Goal: Book appointment/travel/reservation

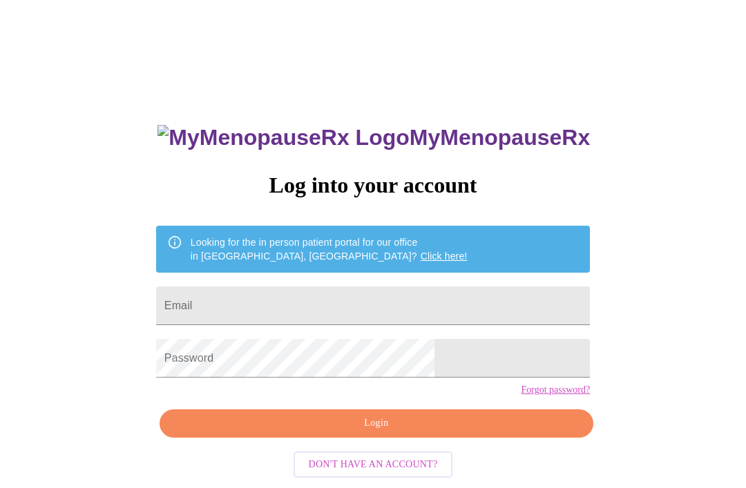
click at [468, 308] on input "Email" at bounding box center [373, 306] width 434 height 39
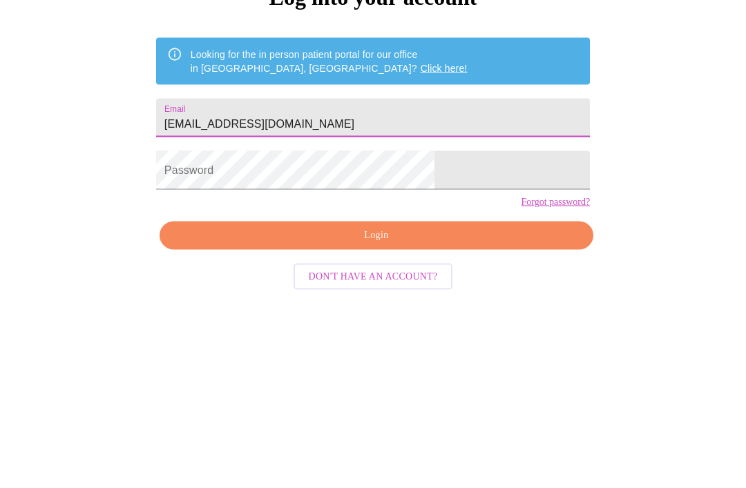
type input "[EMAIL_ADDRESS][DOMAIN_NAME]"
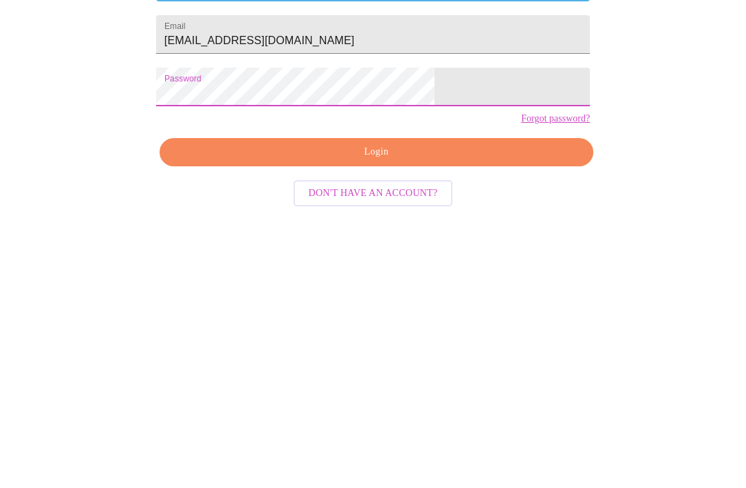
click at [459, 415] on span "Login" at bounding box center [376, 423] width 402 height 17
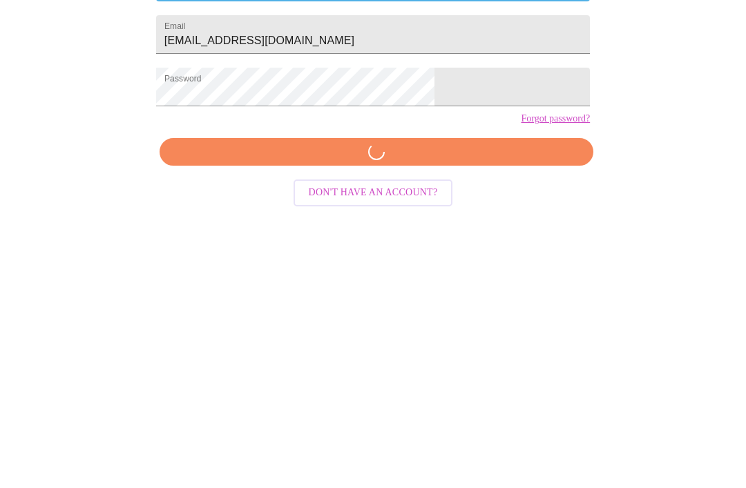
scroll to position [58, 0]
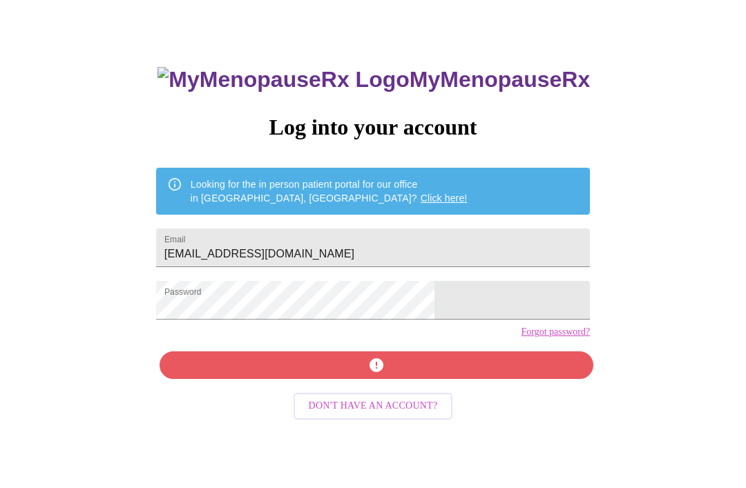
click at [402, 415] on span "Don't have an account?" at bounding box center [373, 406] width 129 height 17
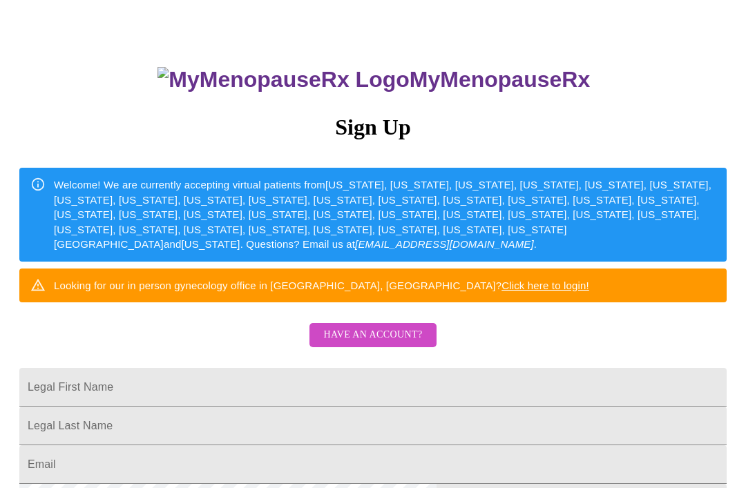
click at [392, 67] on h3 "MyMenopauseRx" at bounding box center [374, 80] width 706 height 26
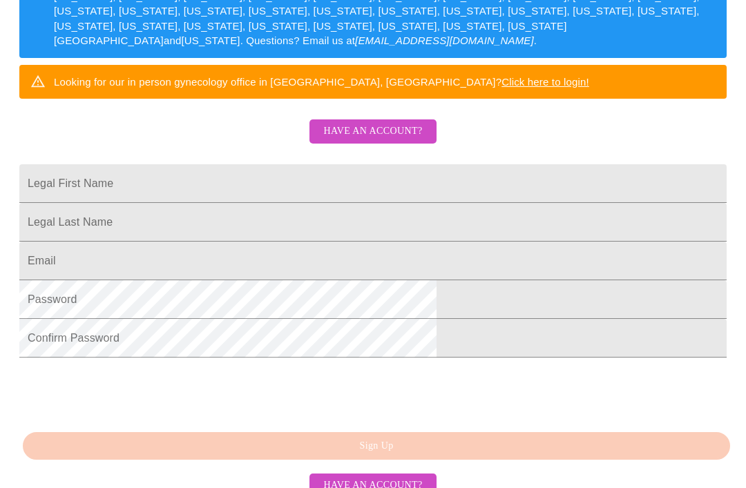
scroll to position [263, 0]
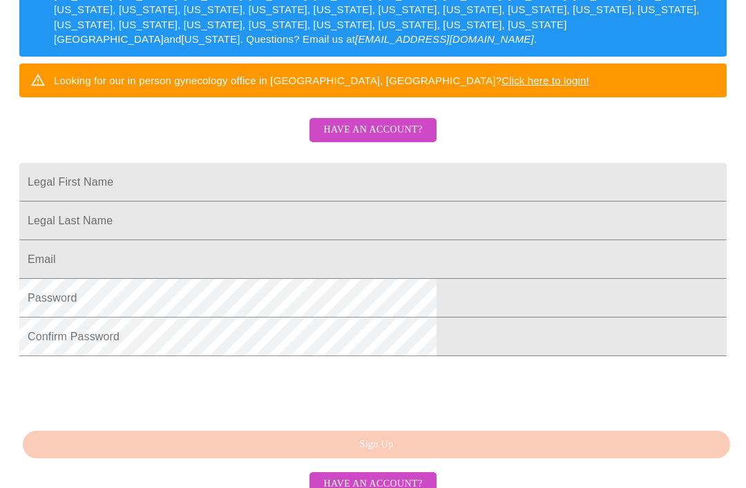
click at [502, 202] on input "Legal First Name" at bounding box center [372, 182] width 707 height 39
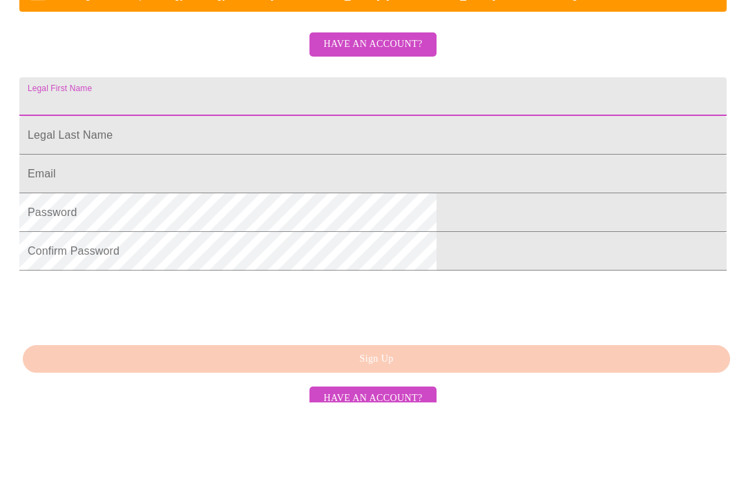
type input "Maria"
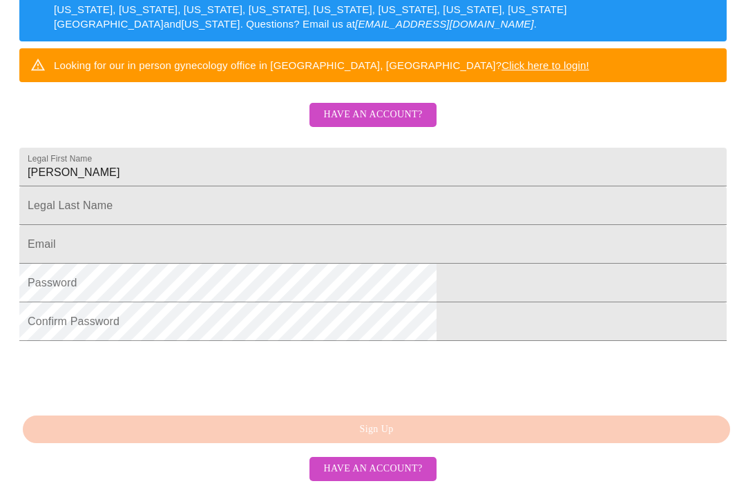
click at [504, 209] on input "Legal First Name" at bounding box center [372, 205] width 707 height 39
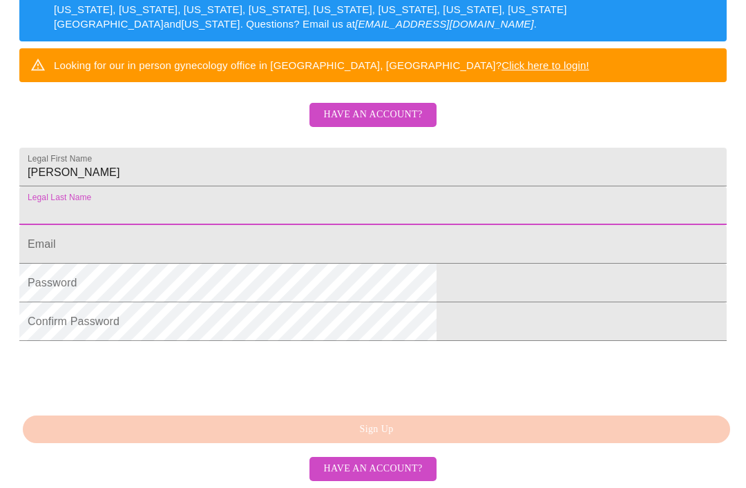
type input "Kelly"
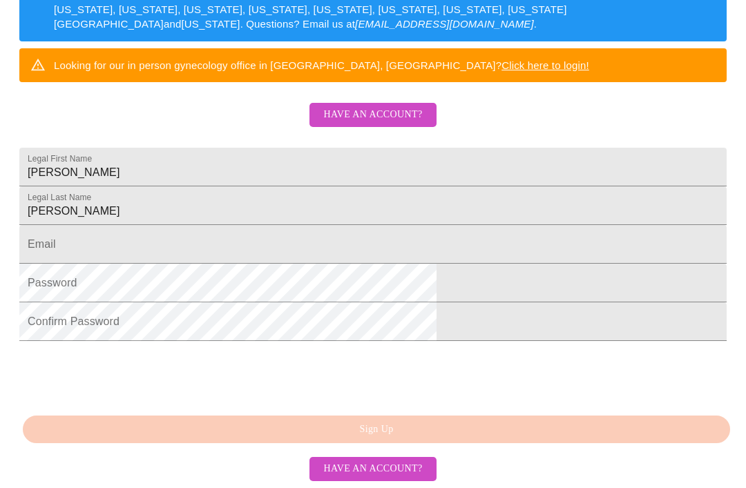
click at [468, 255] on input "Legal First Name" at bounding box center [372, 244] width 707 height 39
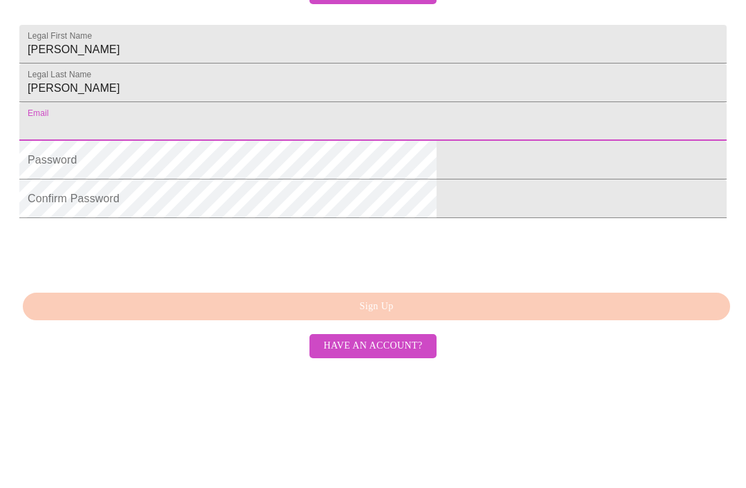
type input "catboor69@hotmail.com"
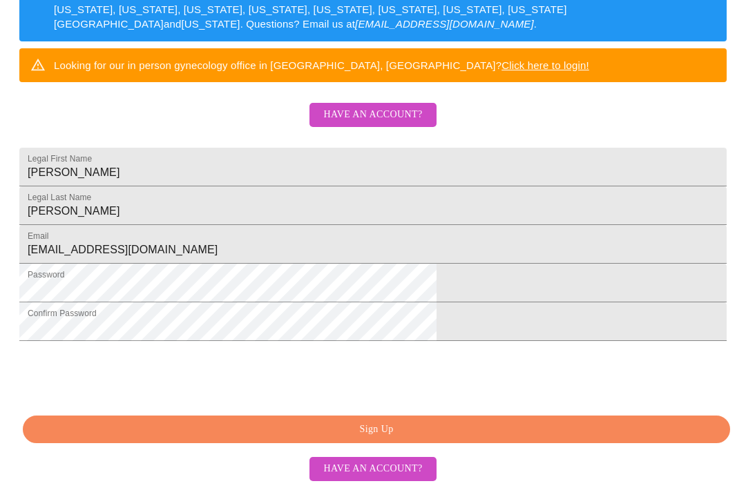
click at [455, 439] on span "Sign Up" at bounding box center [376, 429] width 675 height 17
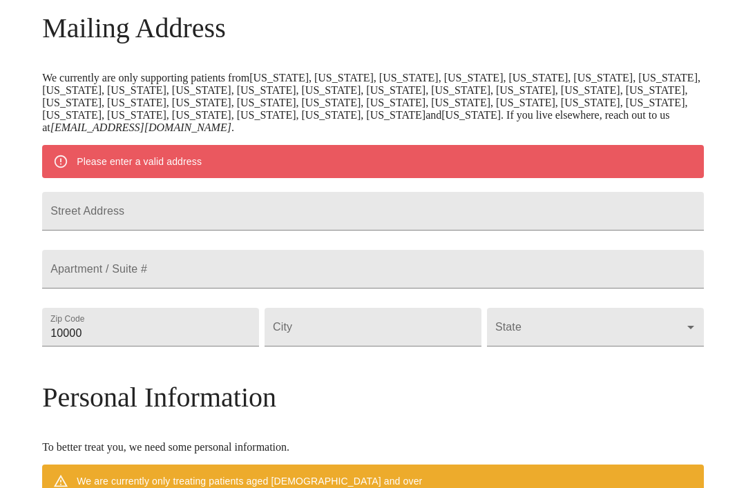
scroll to position [218, 0]
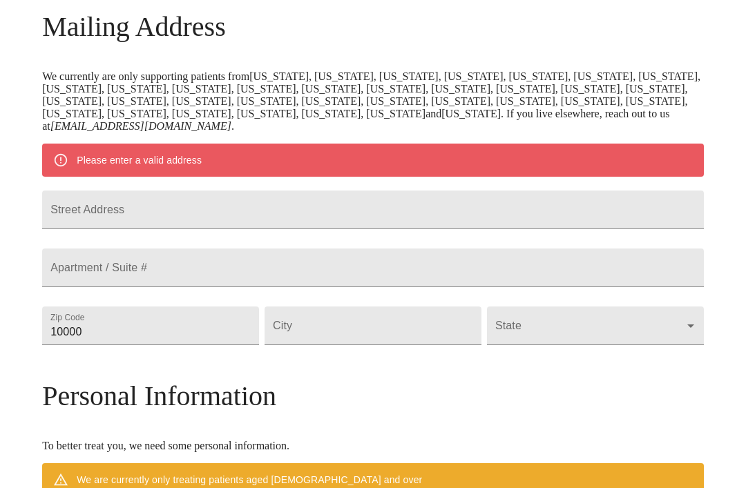
click at [564, 229] on input "Street Address" at bounding box center [373, 210] width 662 height 39
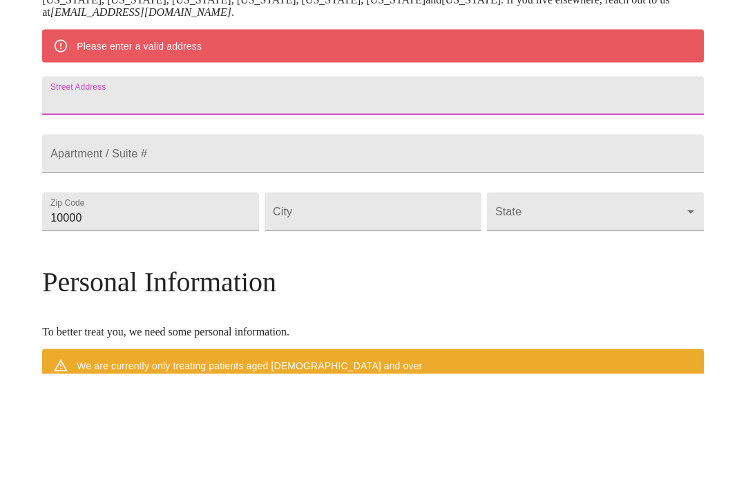
type input "52 West Harding Road"
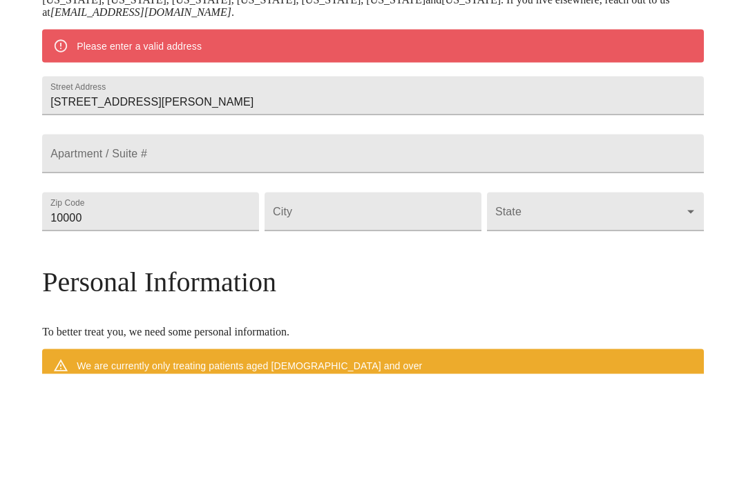
scroll to position [332, 0]
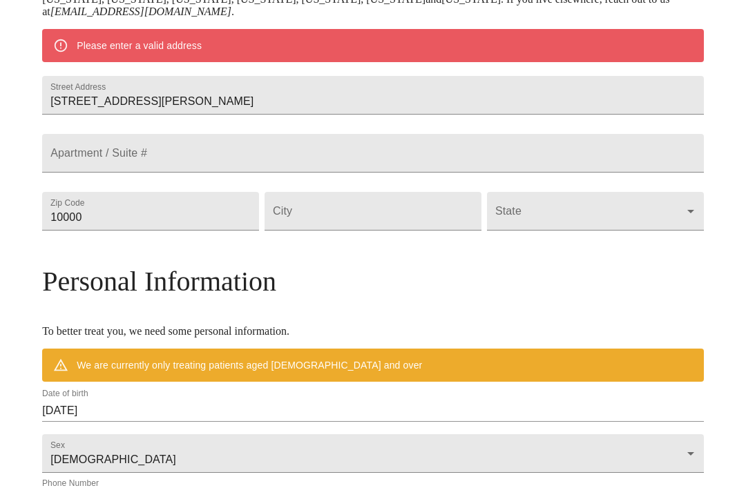
click at [240, 231] on input "10000" at bounding box center [150, 211] width 217 height 39
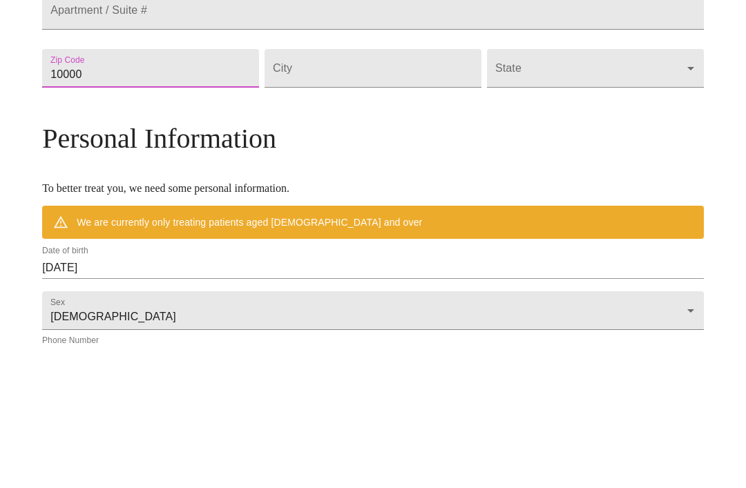
type input "60148"
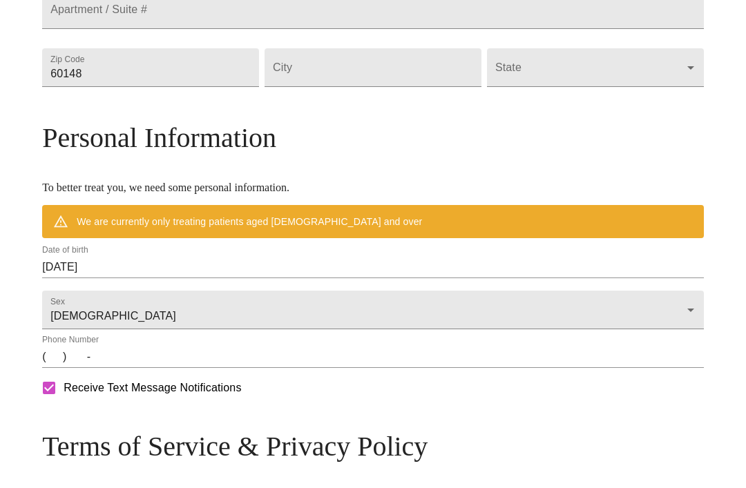
click at [429, 87] on input "Street Address" at bounding box center [373, 67] width 217 height 39
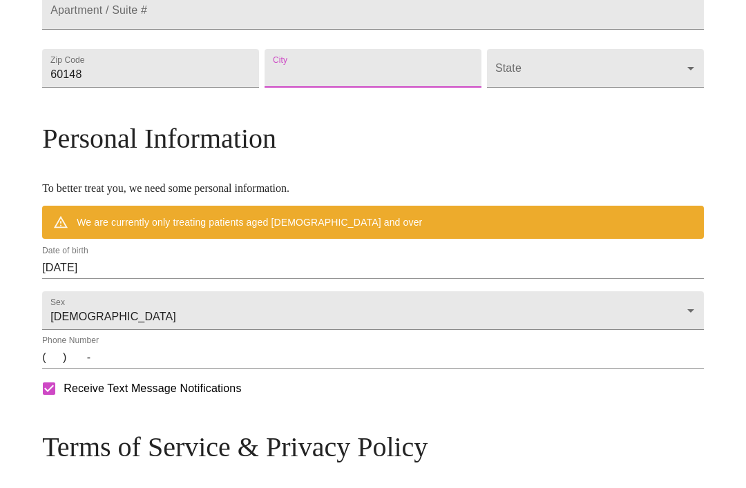
type input "Lombard"
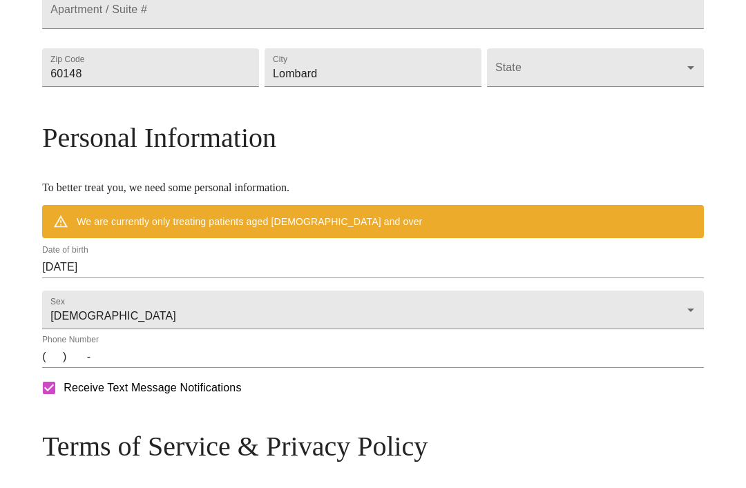
click at [557, 118] on body "MyMenopauseRx Welcome to MyMenopauseRx Since it's your first time here, you'll …" at bounding box center [373, 81] width 735 height 1102
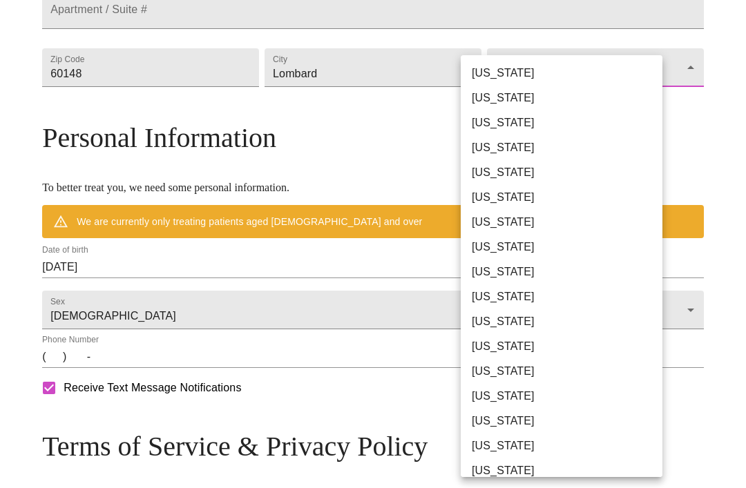
click at [518, 383] on li "Illinois" at bounding box center [562, 371] width 202 height 25
type input "Illinois"
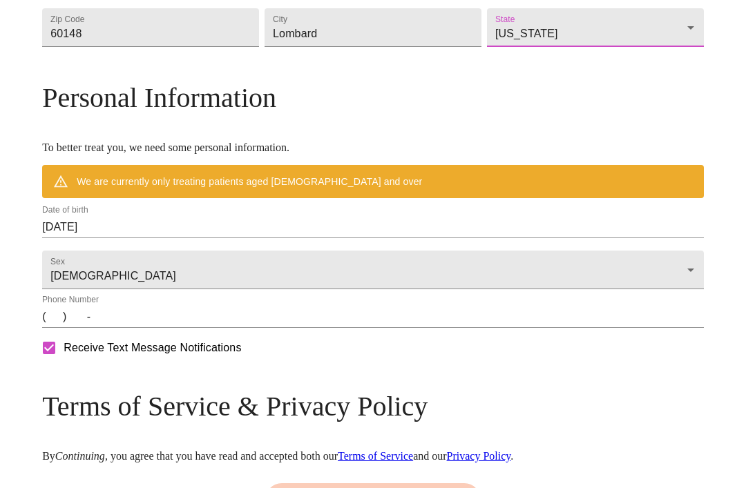
click at [531, 289] on form "Sex Female Female" at bounding box center [373, 267] width 662 height 46
click at [542, 238] on input "10/01/2025" at bounding box center [373, 227] width 662 height 22
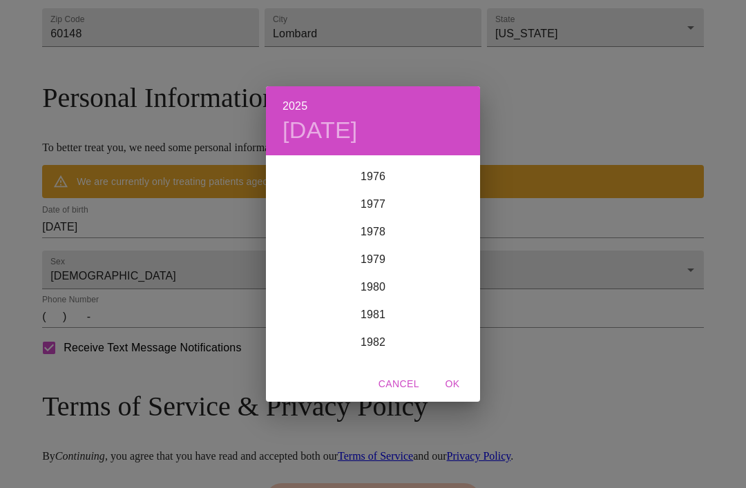
scroll to position [2044, 0]
click at [402, 294] on div "1977" at bounding box center [373, 281] width 214 height 28
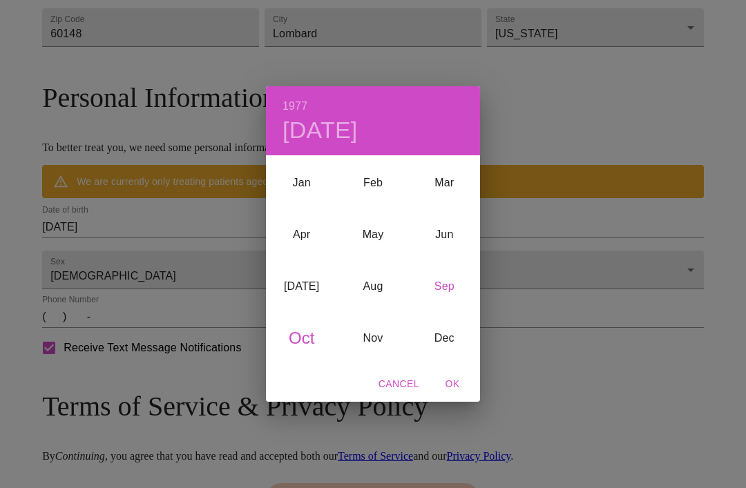
click at [463, 305] on div "Sep" at bounding box center [444, 286] width 71 height 52
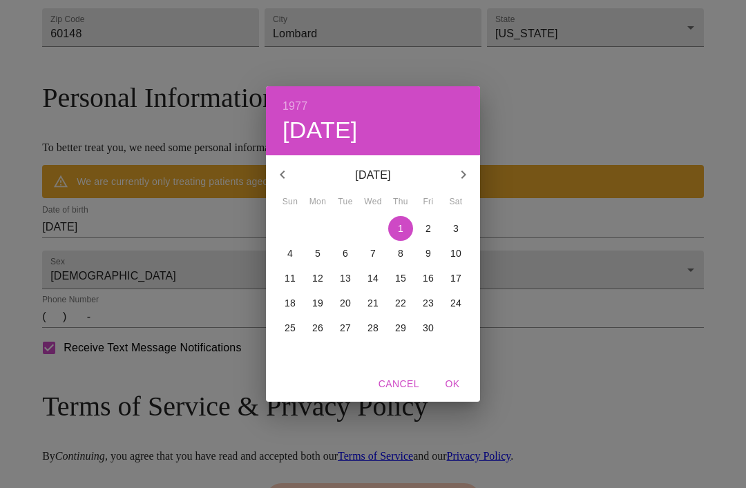
click at [436, 285] on span "16" at bounding box center [428, 278] width 25 height 14
click at [472, 397] on button "OK" at bounding box center [452, 385] width 44 height 26
type input "09/16/1977"
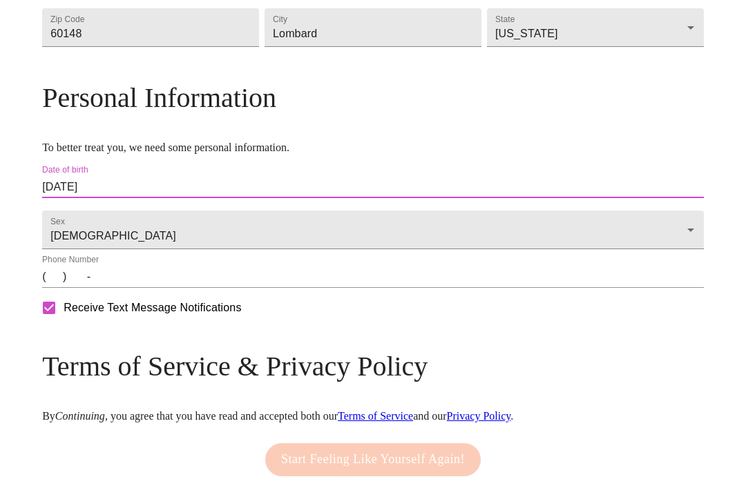
click at [122, 288] on input "(   )    -" at bounding box center [373, 277] width 662 height 22
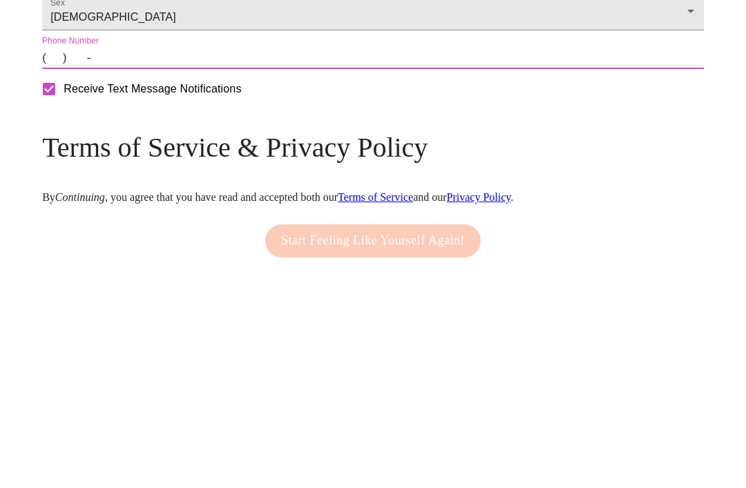
type input "(630) 209-9307"
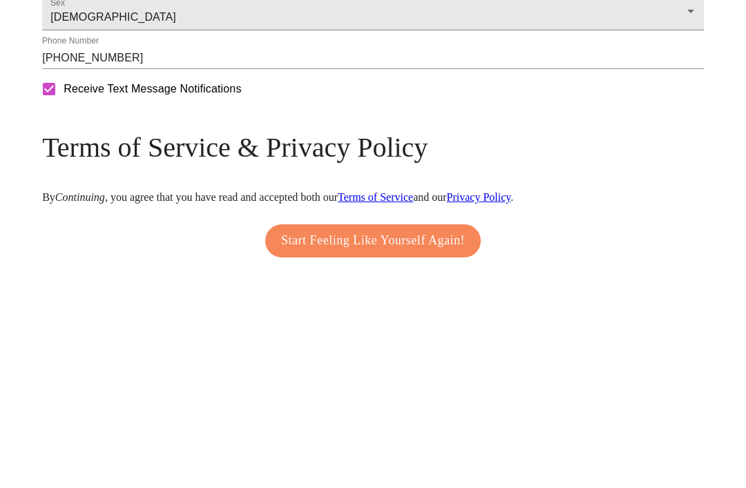
scroll to position [580, 0]
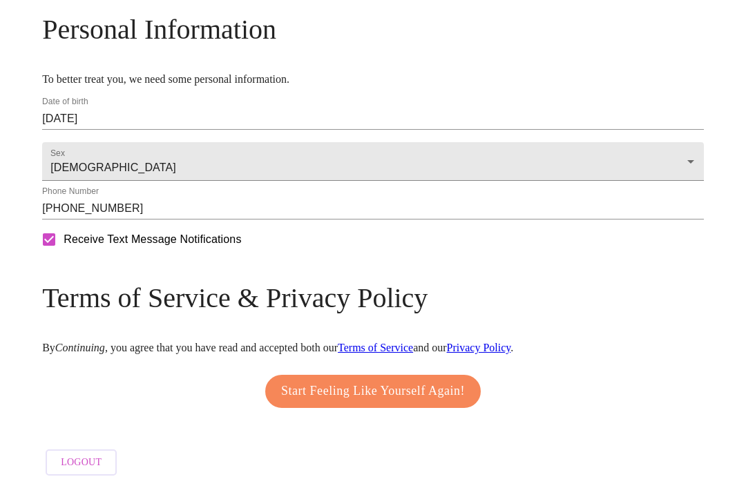
click at [64, 254] on input "Receive Text Message Notifications" at bounding box center [49, 239] width 29 height 29
checkbox input "true"
click at [457, 403] on span "Start Feeling Like Yourself Again!" at bounding box center [373, 392] width 184 height 22
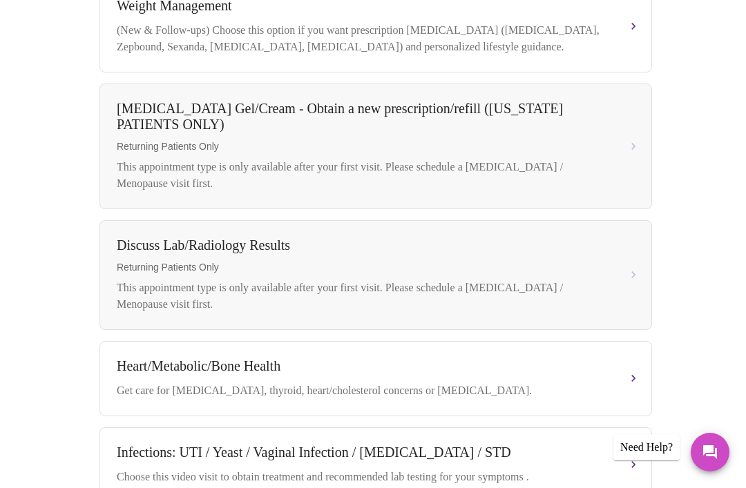
scroll to position [555, 0]
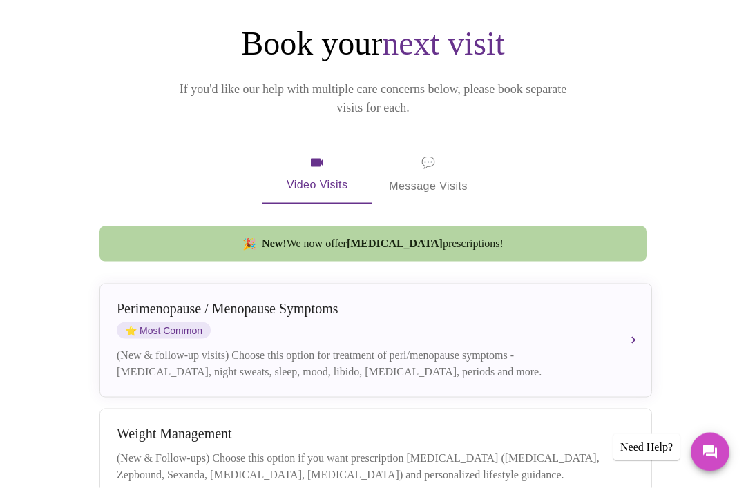
click at [531, 309] on div "Perimenopause / Menopause Symptoms ⭐ Most Common" at bounding box center [362, 320] width 490 height 38
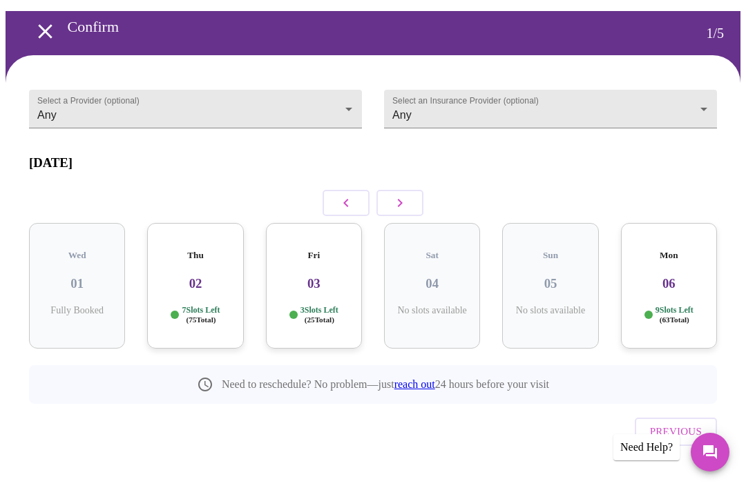
click at [329, 276] on h3 "03" at bounding box center [314, 283] width 74 height 15
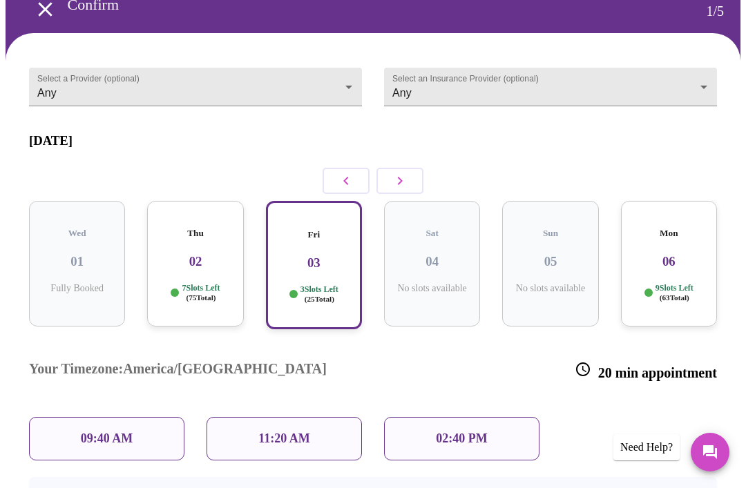
scroll to position [65, 0]
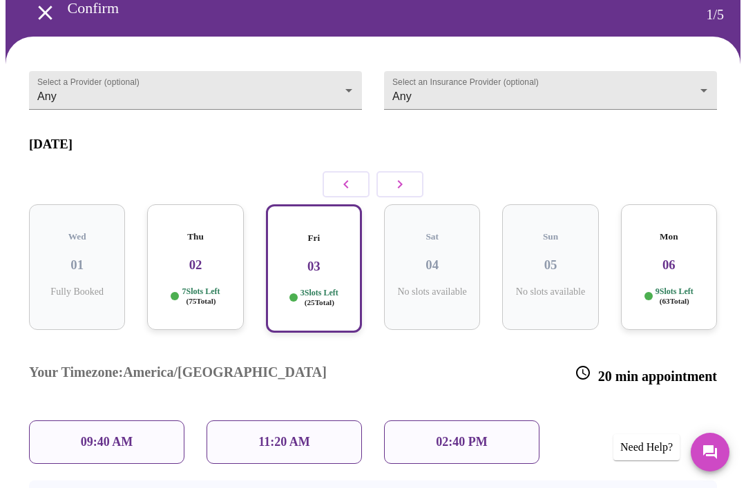
click at [206, 297] on span "( 75 Total)" at bounding box center [201, 301] width 30 height 8
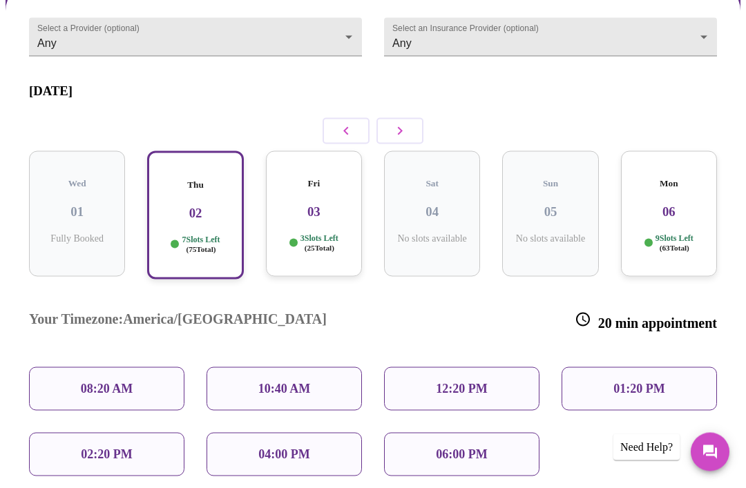
scroll to position [120, 0]
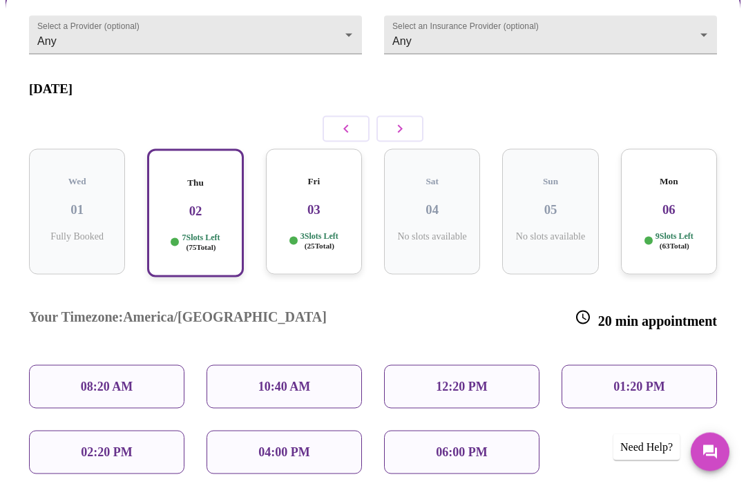
click at [683, 242] on span "( 63 Total)" at bounding box center [675, 246] width 30 height 8
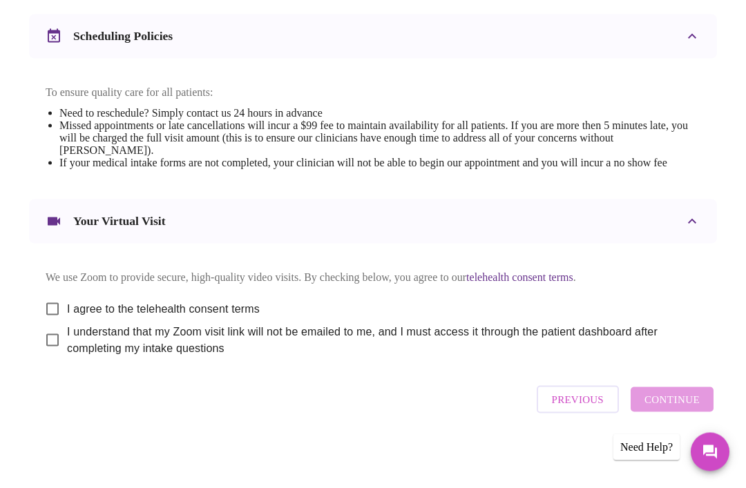
scroll to position [512, 0]
click at [57, 324] on input "I agree to the telehealth consent terms" at bounding box center [52, 309] width 29 height 29
checkbox input "true"
click at [52, 355] on input "I understand that my Zoom visit link will not be emailed to me, and I must acce…" at bounding box center [52, 340] width 29 height 29
checkbox input "true"
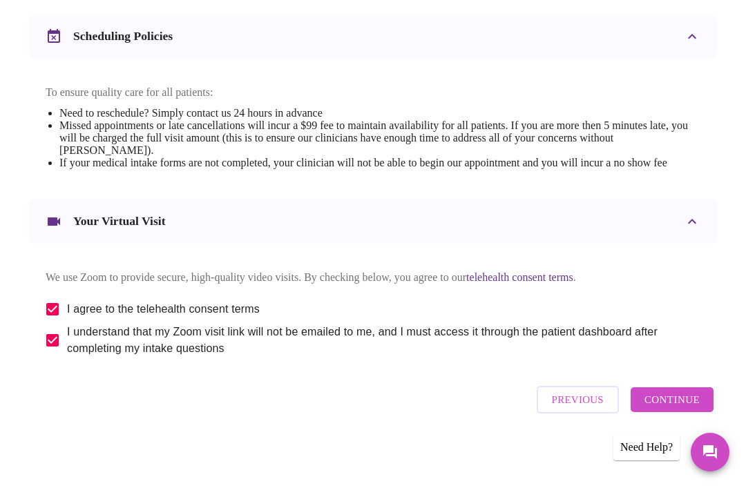
click at [700, 409] on span "Continue" at bounding box center [671, 400] width 55 height 18
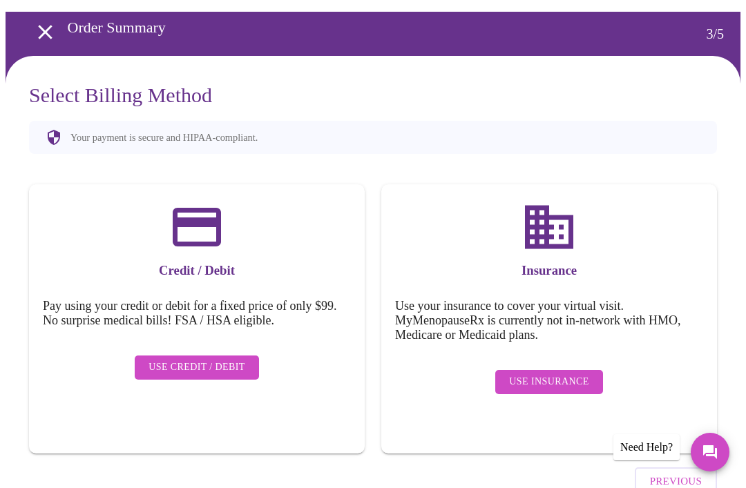
click at [586, 379] on span "Use Insurance" at bounding box center [548, 382] width 79 height 17
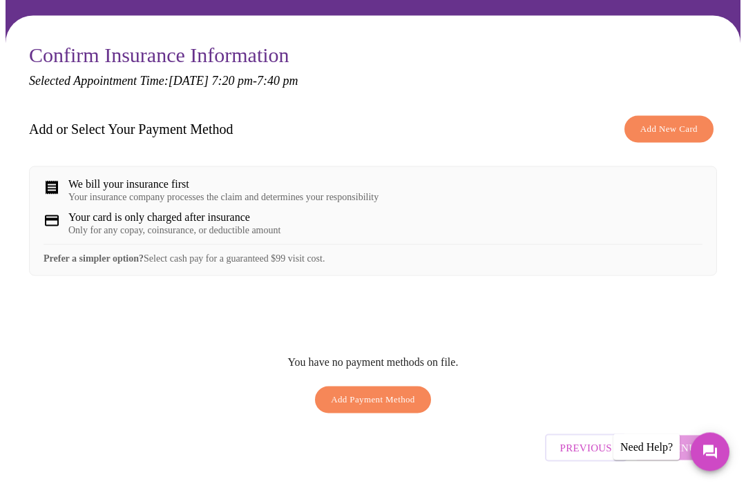
scroll to position [81, 0]
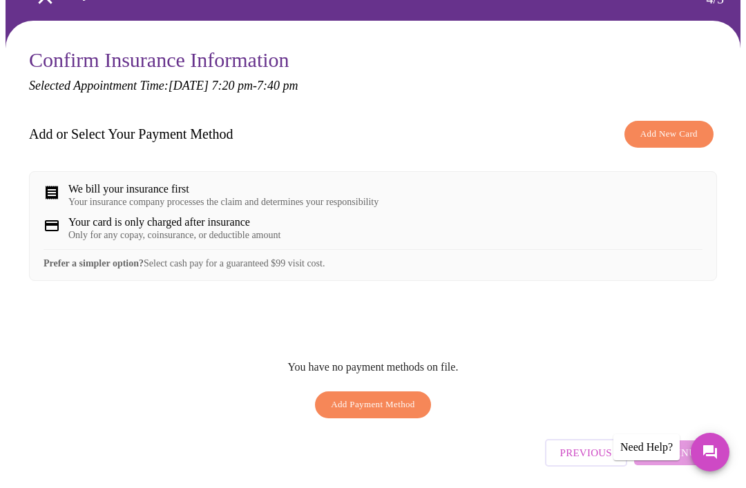
click at [408, 413] on span "Add Payment Method" at bounding box center [373, 405] width 84 height 16
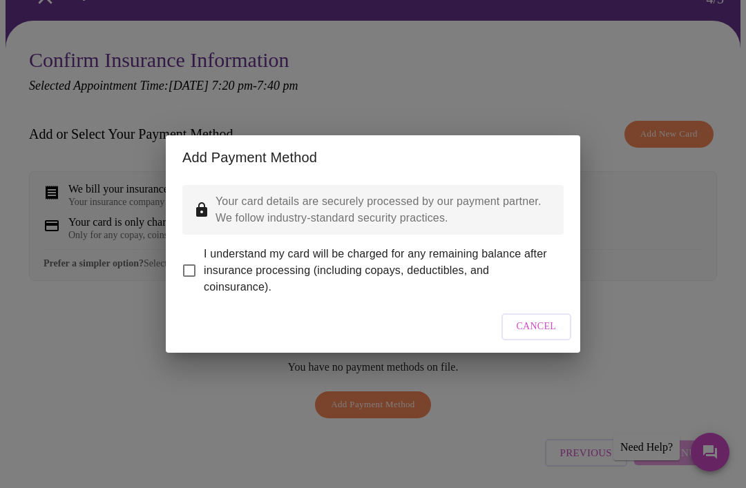
click at [202, 275] on input "I understand my card will be charged for any remaining balance after insurance …" at bounding box center [189, 270] width 29 height 29
checkbox input "true"
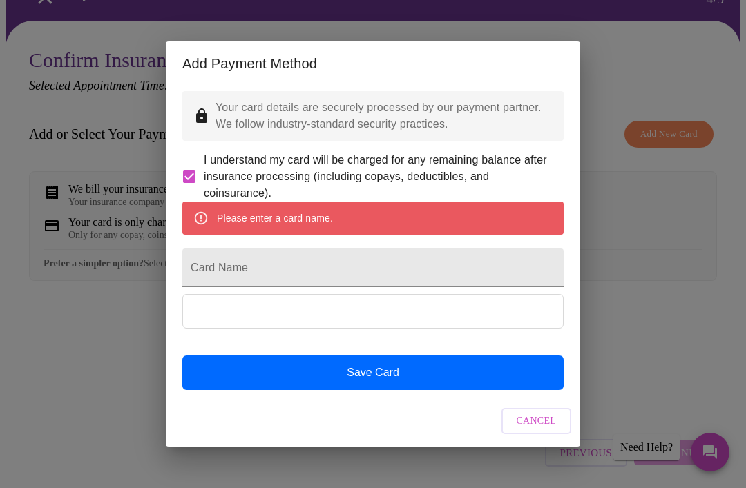
click at [499, 287] on input "Card Name" at bounding box center [372, 268] width 381 height 39
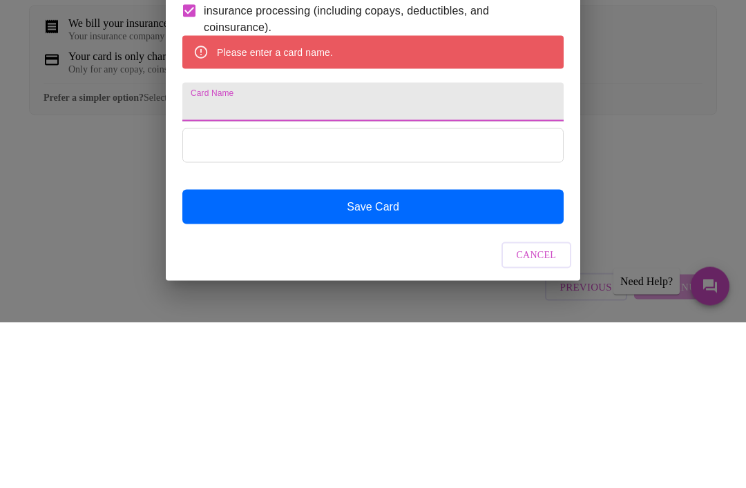
type input "U"
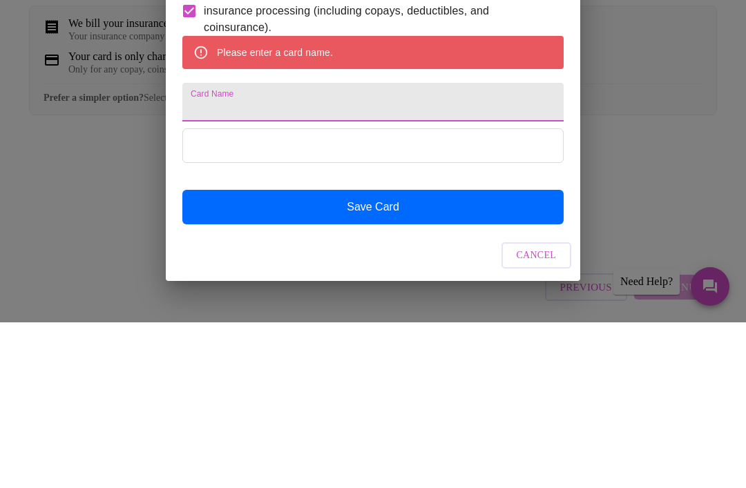
type input "Maria Kelly"
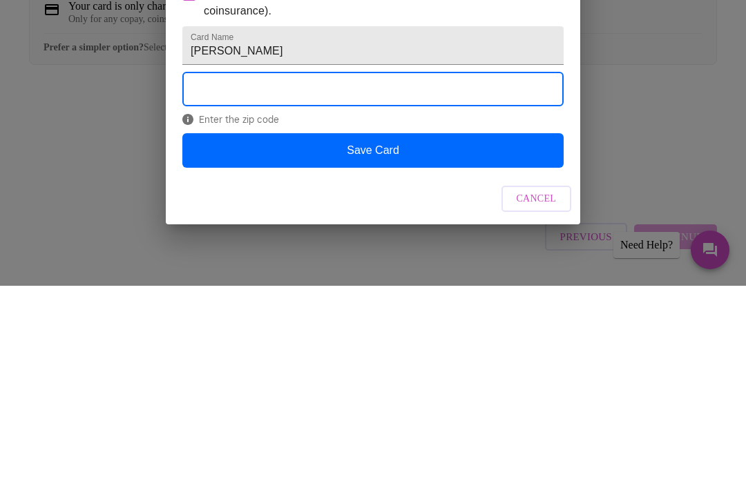
click at [477, 336] on button "Save Card" at bounding box center [372, 353] width 381 height 35
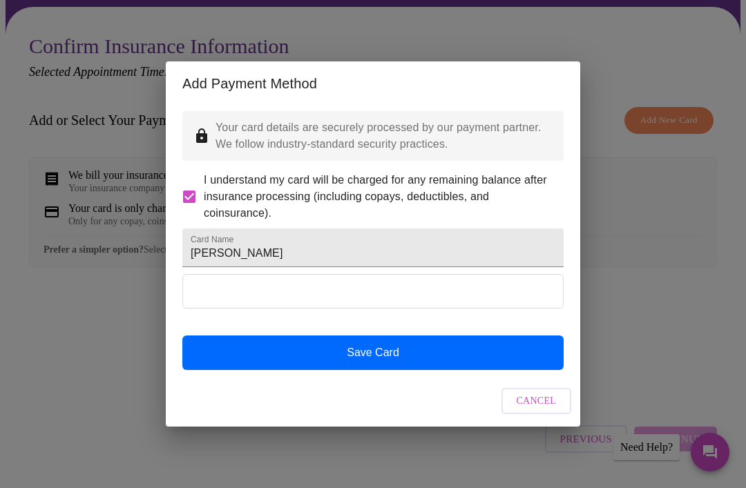
scroll to position [0, 0]
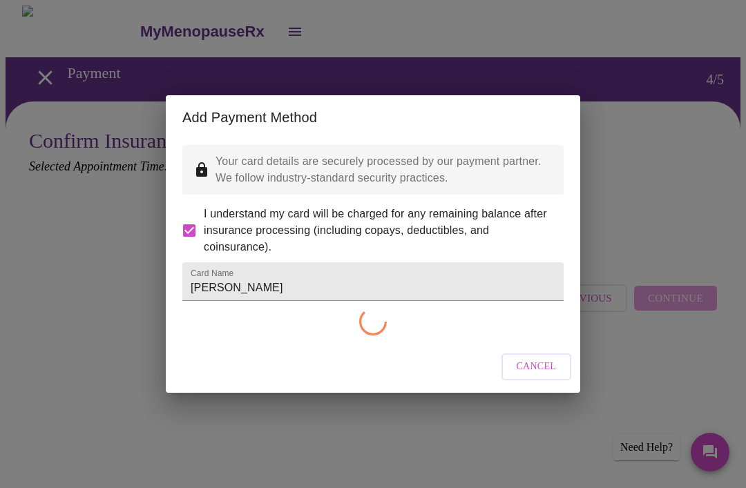
checkbox input "false"
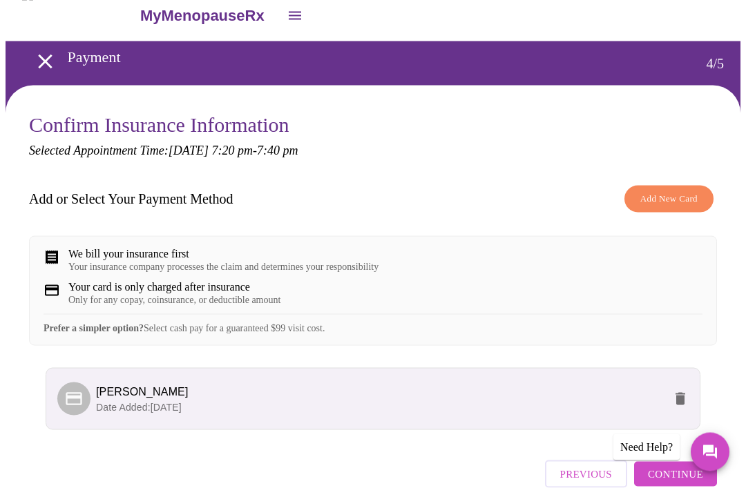
scroll to position [59, 0]
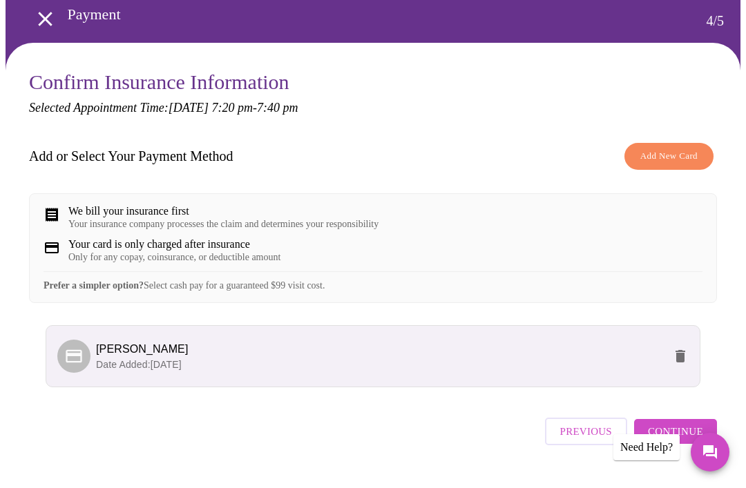
click at [717, 444] on button "Continue" at bounding box center [675, 431] width 83 height 25
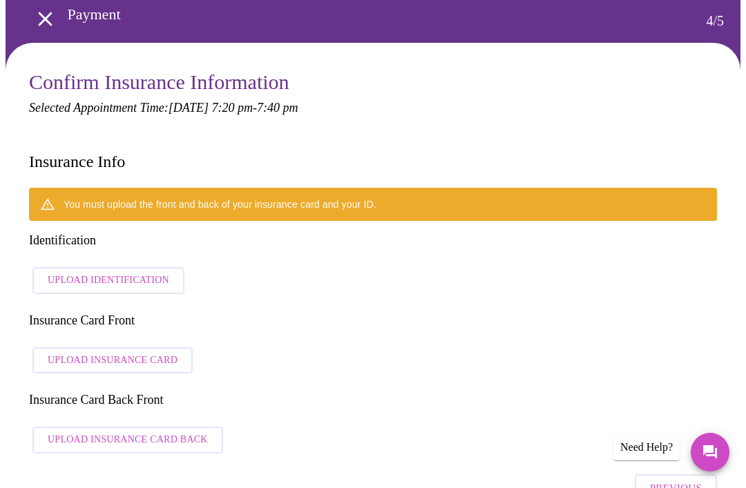
click at [131, 272] on span "Upload Identification" at bounding box center [109, 280] width 122 height 17
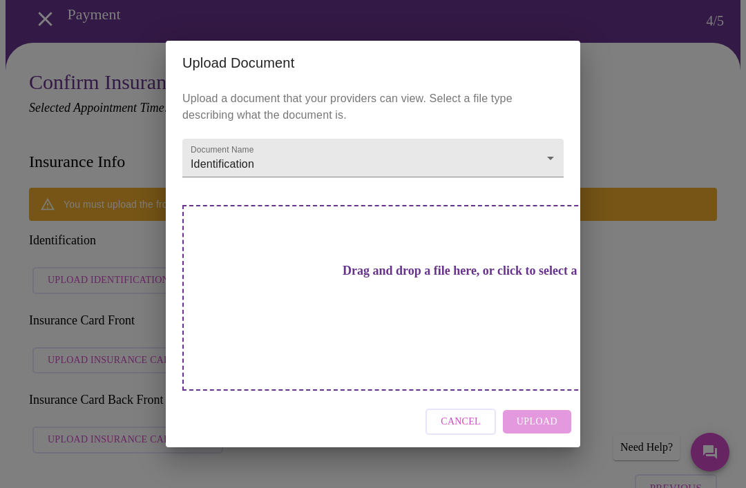
click at [433, 278] on h3 "Drag and drop a file here, or click to select a file" at bounding box center [469, 271] width 381 height 15
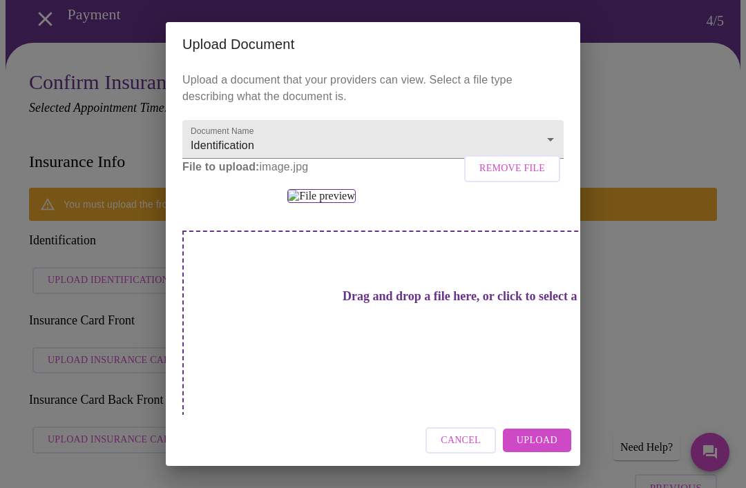
click at [557, 453] on button "Upload" at bounding box center [537, 441] width 68 height 24
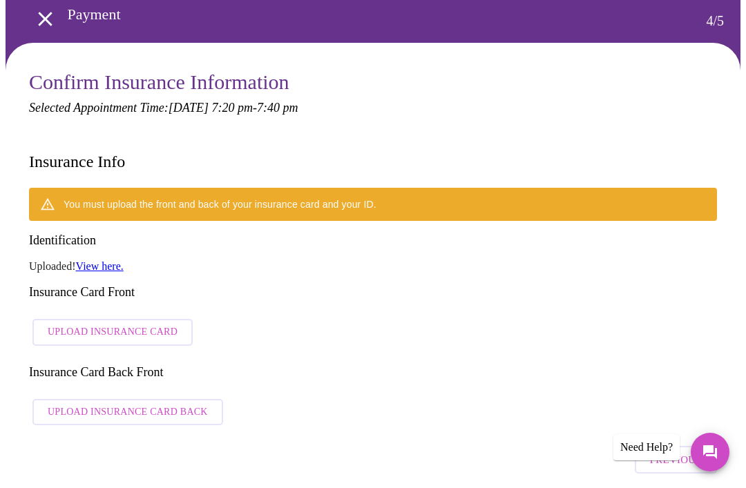
click at [113, 260] on link "View here." at bounding box center [100, 266] width 48 height 12
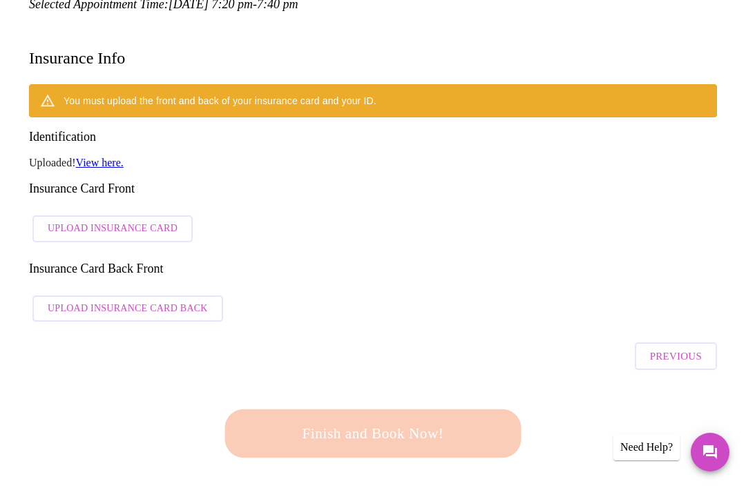
scroll to position [148, 0]
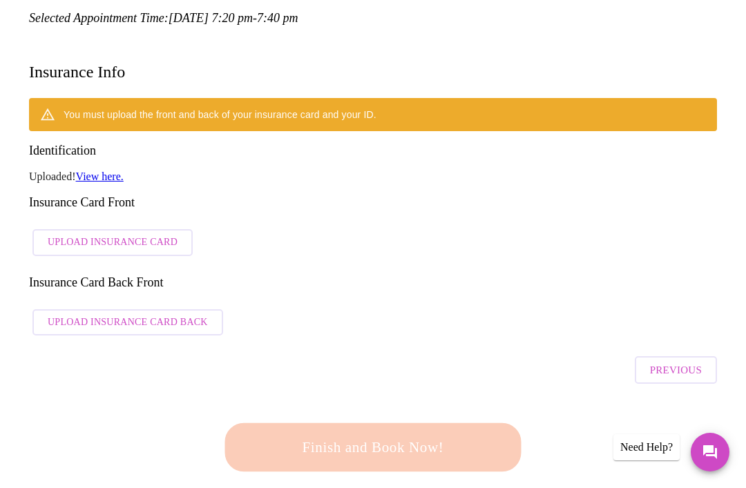
click at [149, 234] on span "Upload Insurance Card" at bounding box center [113, 242] width 130 height 17
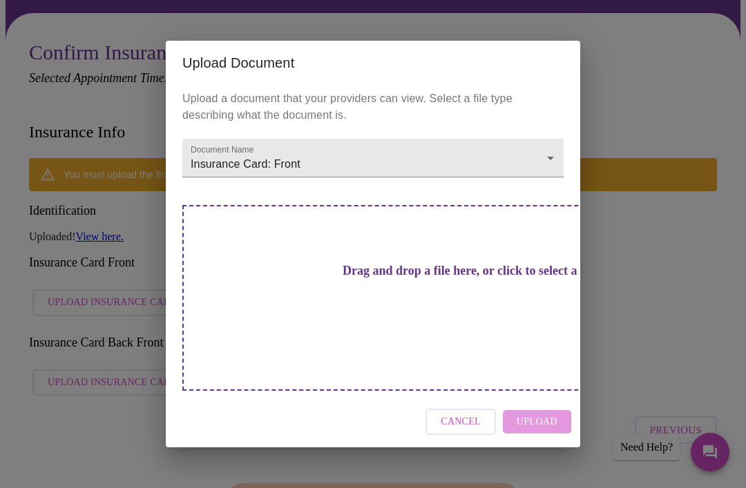
click at [470, 276] on div "Drag and drop a file here, or click to select a file" at bounding box center [469, 298] width 575 height 186
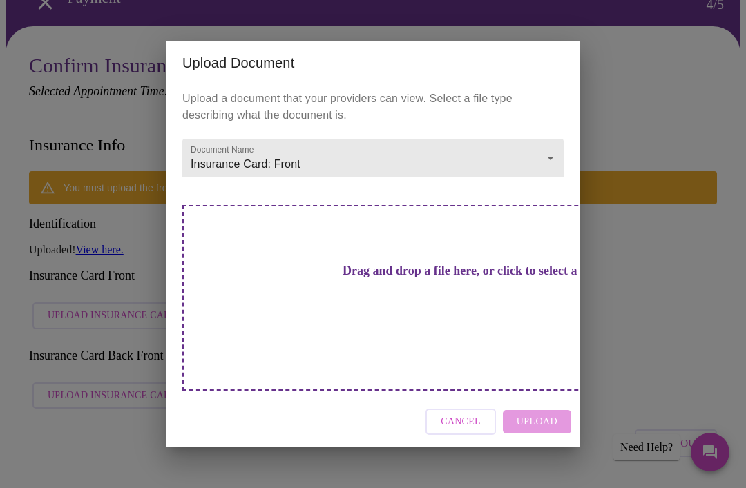
scroll to position [73, 0]
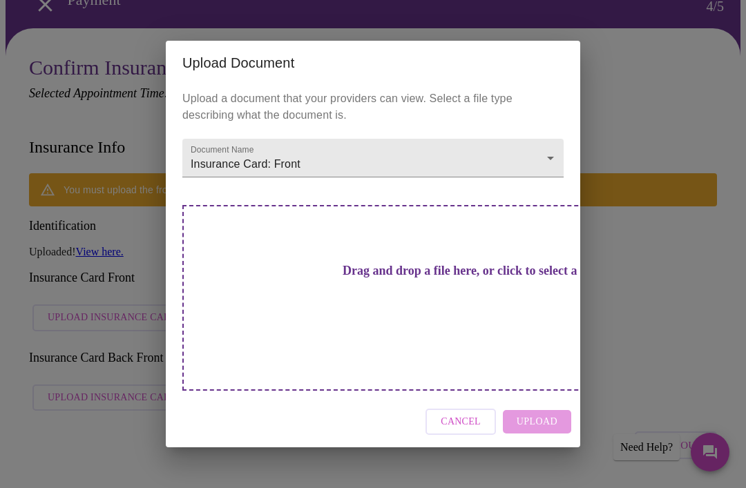
click at [450, 278] on h3 "Drag and drop a file here, or click to select a file" at bounding box center [469, 271] width 381 height 15
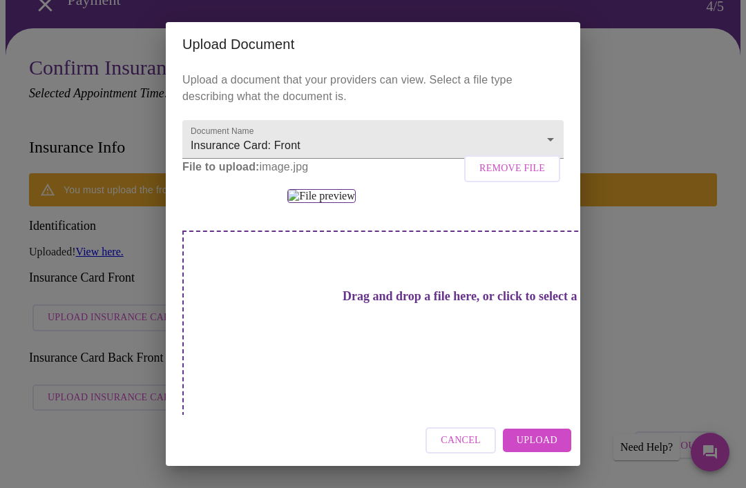
click at [528, 439] on span "Upload" at bounding box center [537, 440] width 41 height 17
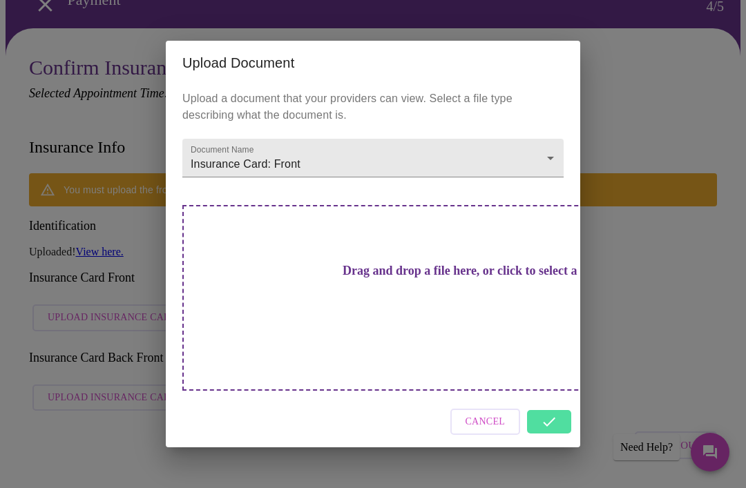
click at [489, 414] on span "Cancel" at bounding box center [486, 422] width 40 height 17
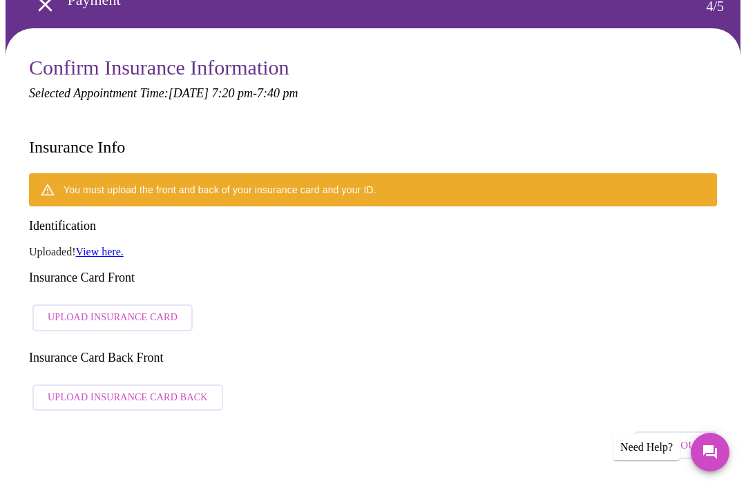
click at [142, 390] on span "Upload Insurance Card Back" at bounding box center [128, 398] width 160 height 17
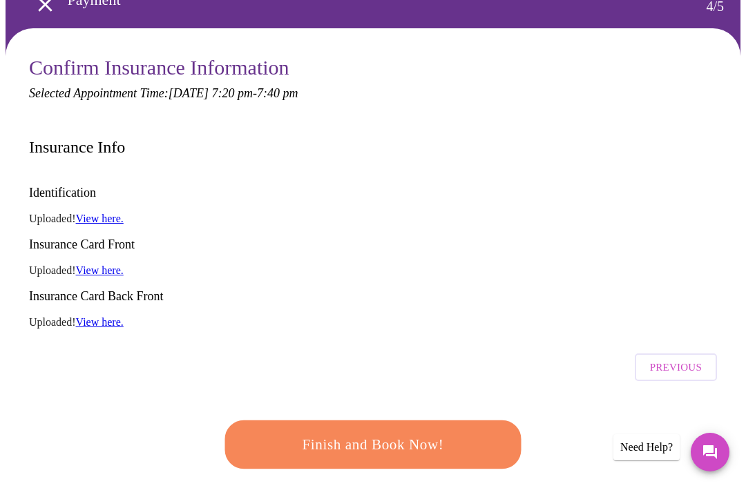
click at [407, 432] on span "Finish and Book Now!" at bounding box center [373, 445] width 258 height 26
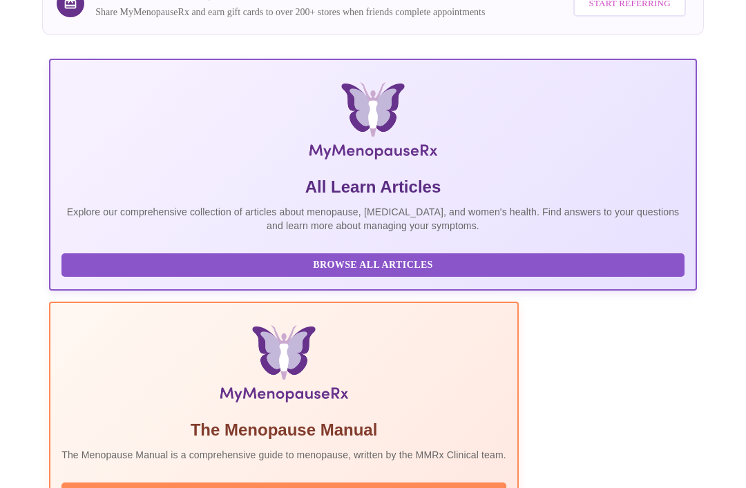
scroll to position [258, 0]
click at [393, 487] on span "Read Manual" at bounding box center [283, 495] width 417 height 17
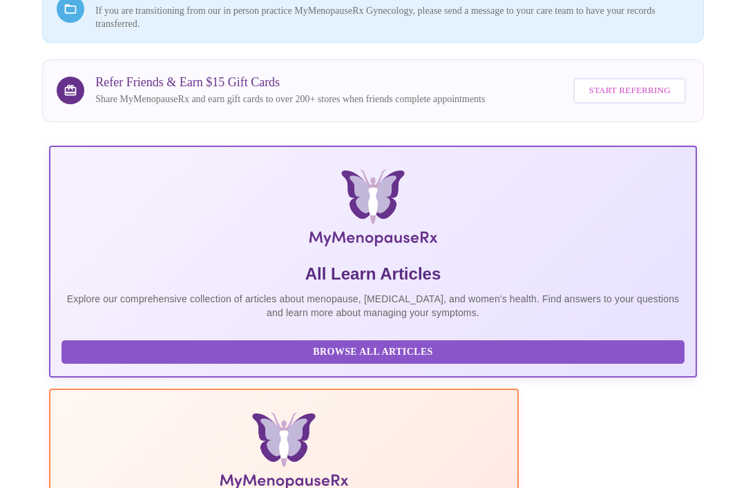
scroll to position [0, 51]
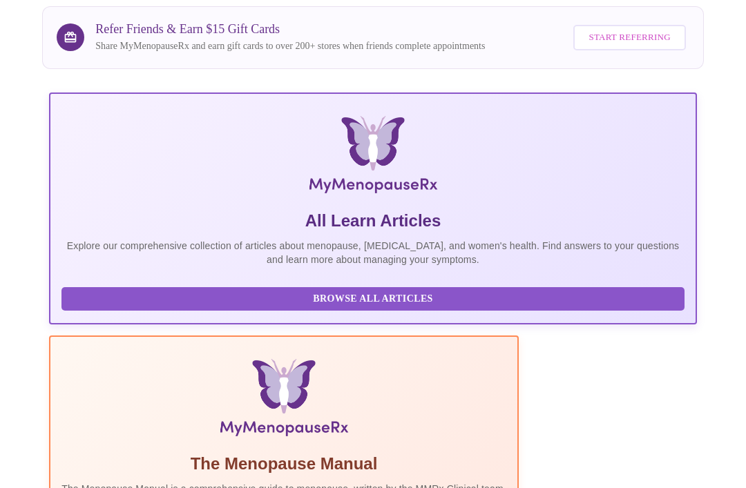
scroll to position [0, 198]
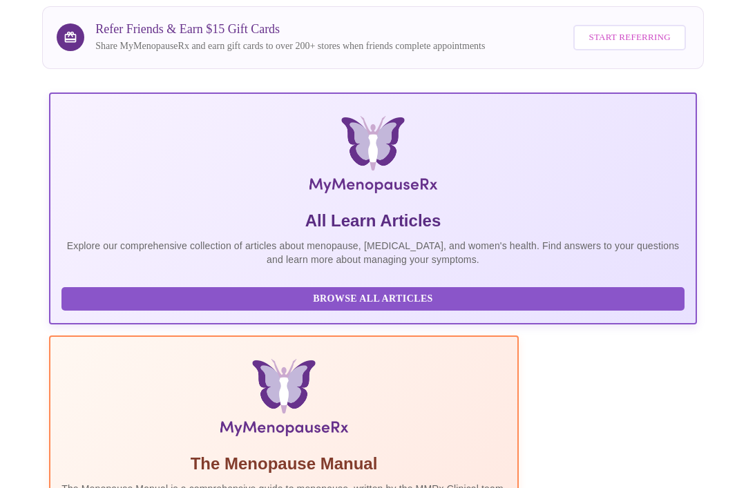
click at [106, 312] on button "Browse All Articles" at bounding box center [372, 299] width 623 height 24
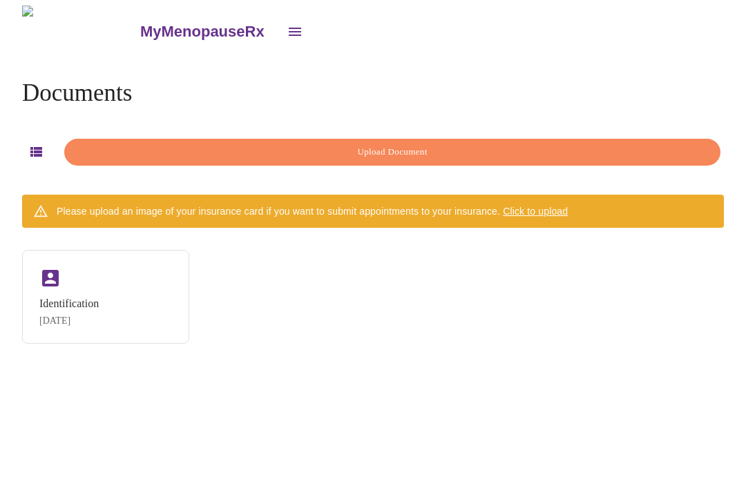
click at [129, 310] on div "Identification [DATE]" at bounding box center [105, 297] width 167 height 94
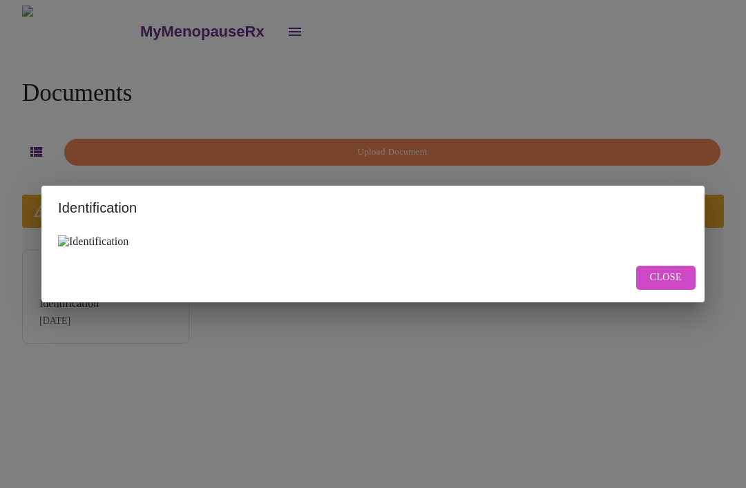
click at [680, 290] on button "Close" at bounding box center [665, 278] width 59 height 24
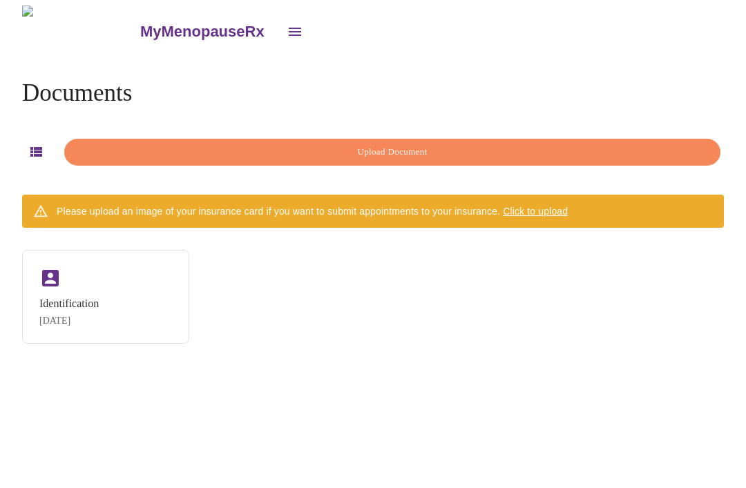
click at [248, 240] on div "Documents Upload Document Please upload an image of your insurance card if you …" at bounding box center [373, 211] width 735 height 309
click at [445, 146] on span "Upload Document" at bounding box center [392, 152] width 624 height 16
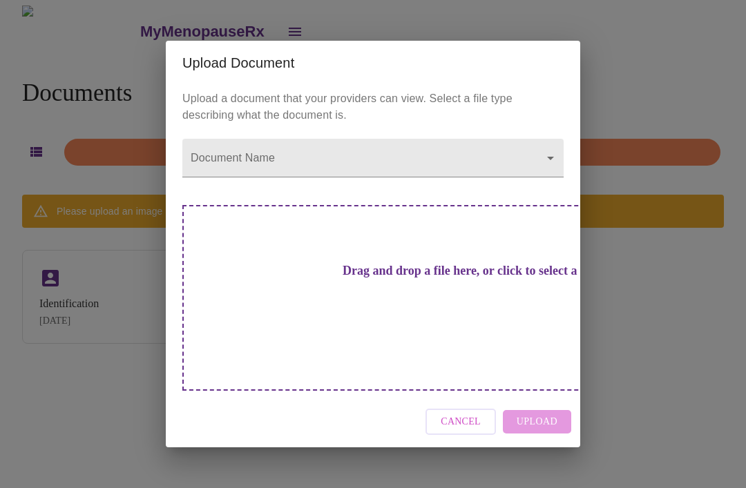
click at [526, 182] on body "MyMenopauseRx Documents Upload Document Please upload an image of your insuranc…" at bounding box center [373, 250] width 735 height 488
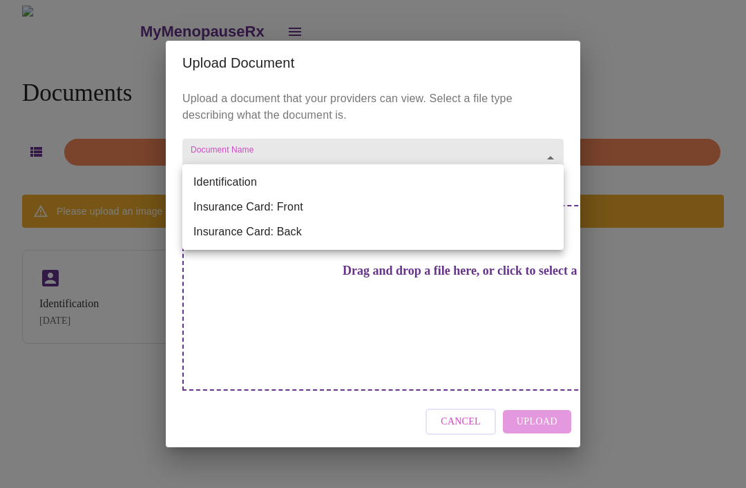
click at [246, 181] on li "Identification" at bounding box center [372, 182] width 381 height 25
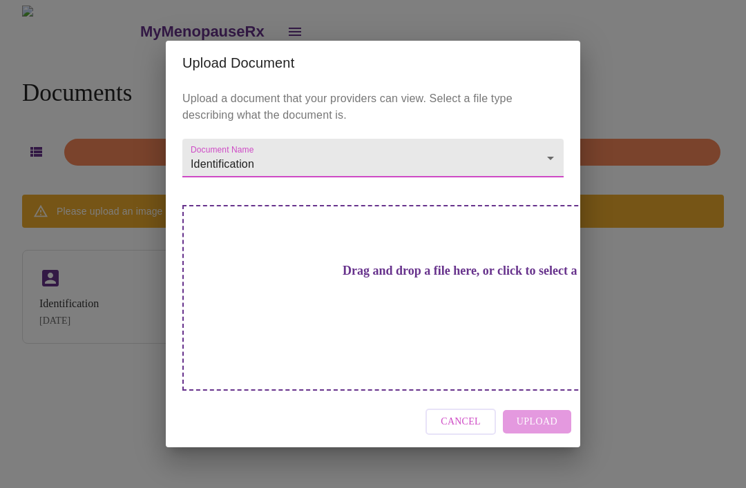
click at [425, 305] on div "Drag and drop a file here, or click to select a file" at bounding box center [469, 298] width 575 height 186
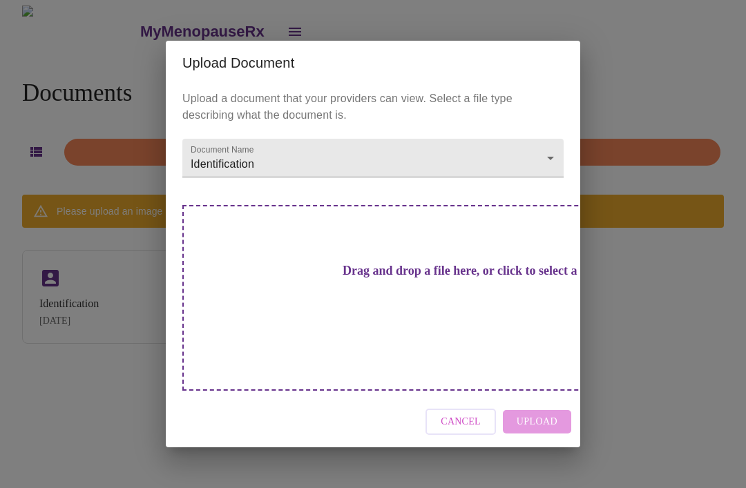
click at [381, 278] on h3 "Drag and drop a file here, or click to select a file" at bounding box center [469, 271] width 381 height 15
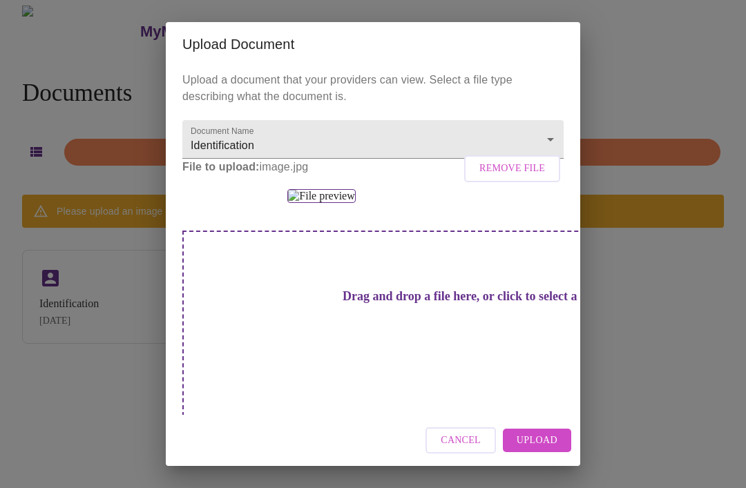
click at [538, 436] on span "Upload" at bounding box center [537, 440] width 41 height 17
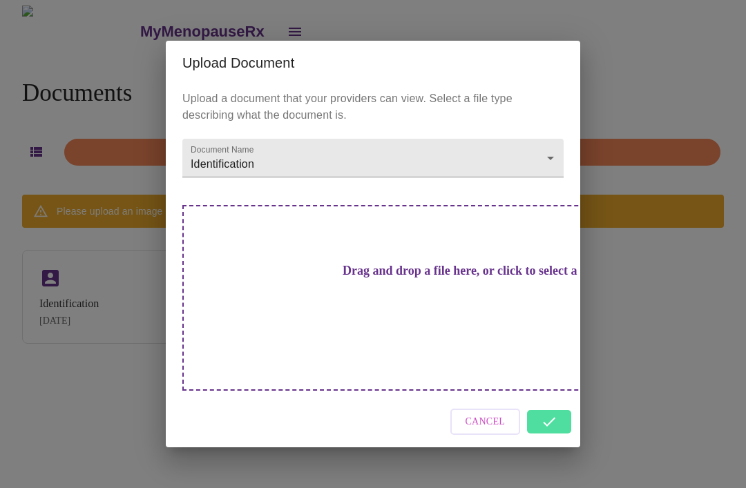
click at [549, 173] on body "MyMenopauseRx Documents Upload Document Please upload an image of your insuranc…" at bounding box center [373, 250] width 735 height 488
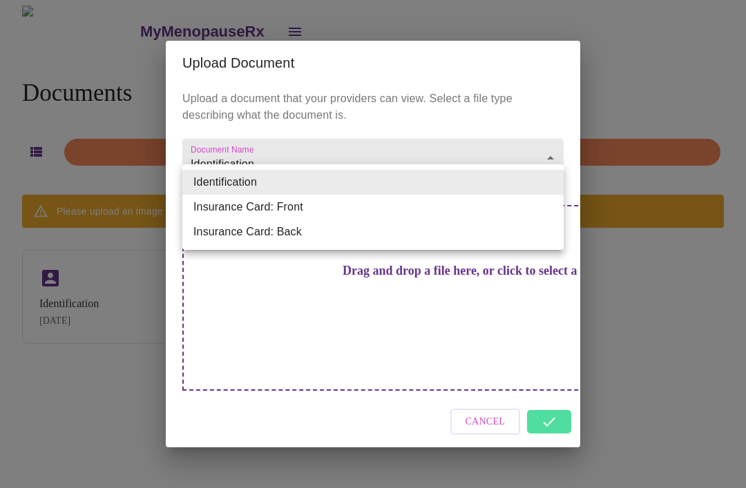
click at [304, 201] on li "Insurance Card: Front" at bounding box center [372, 207] width 381 height 25
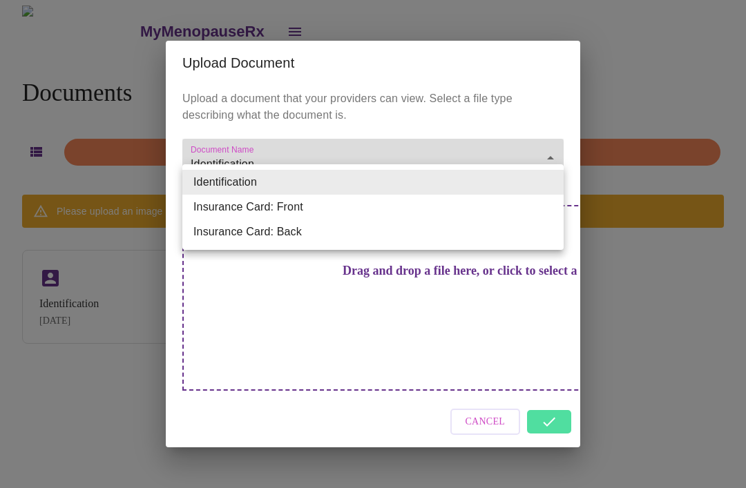
type input "Insurance Card: Front"
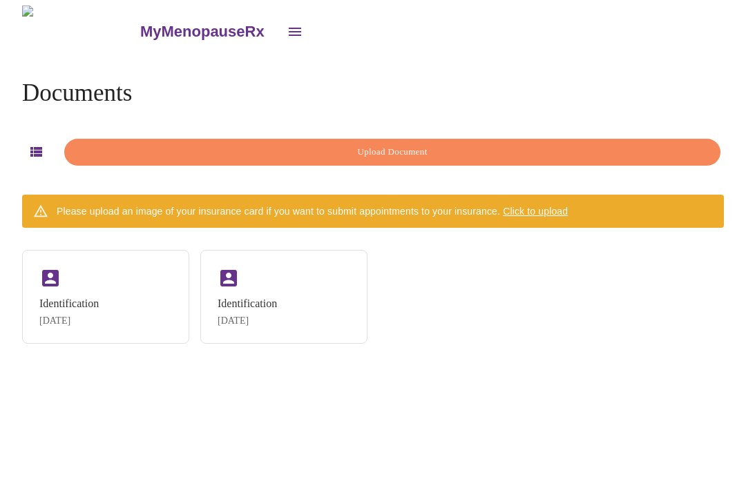
click at [405, 151] on span "Upload Document" at bounding box center [392, 152] width 624 height 16
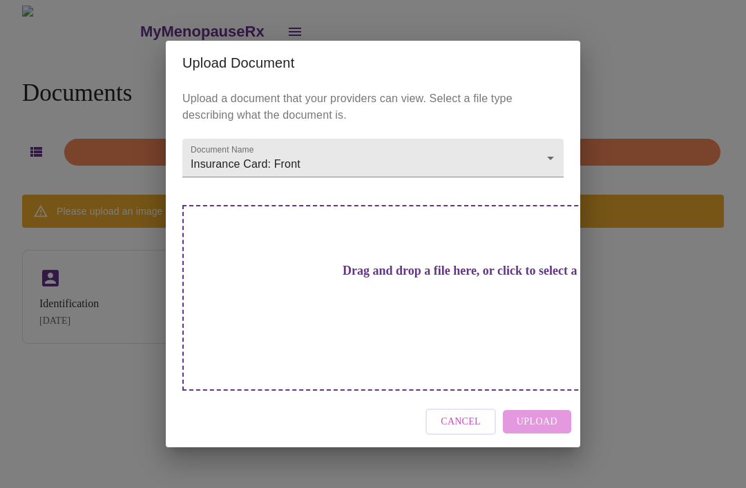
click at [296, 278] on h3 "Drag and drop a file here, or click to select a file" at bounding box center [469, 271] width 381 height 15
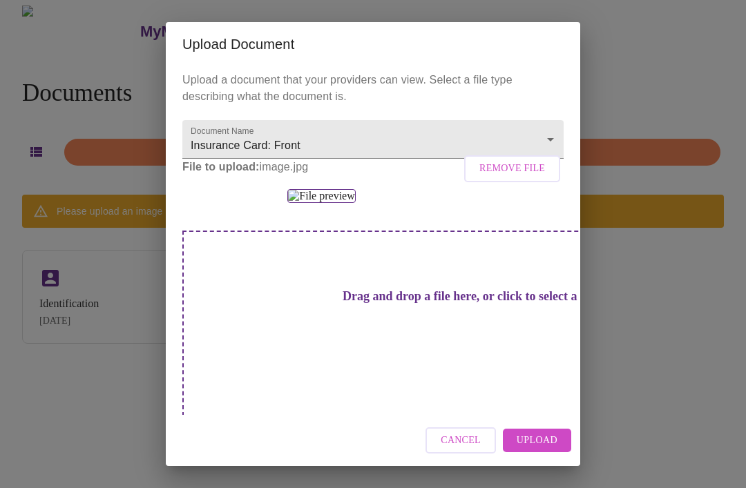
click at [547, 430] on button "Upload" at bounding box center [537, 441] width 68 height 24
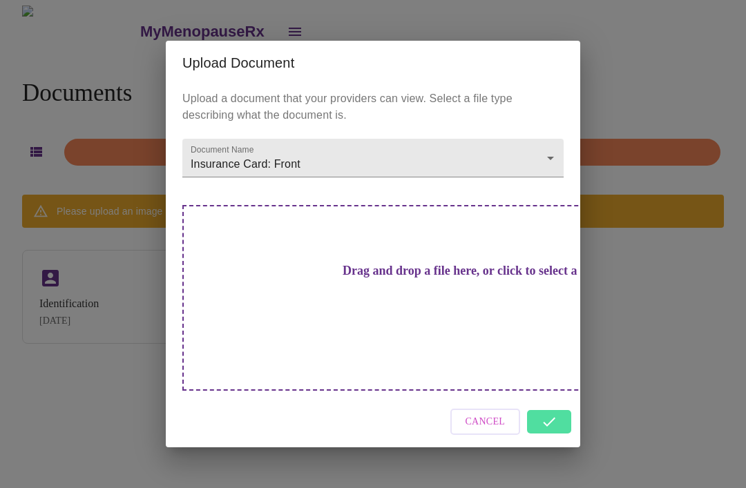
click at [533, 179] on body "MyMenopauseRx Documents Upload Document Please upload an image of your insuranc…" at bounding box center [373, 250] width 735 height 488
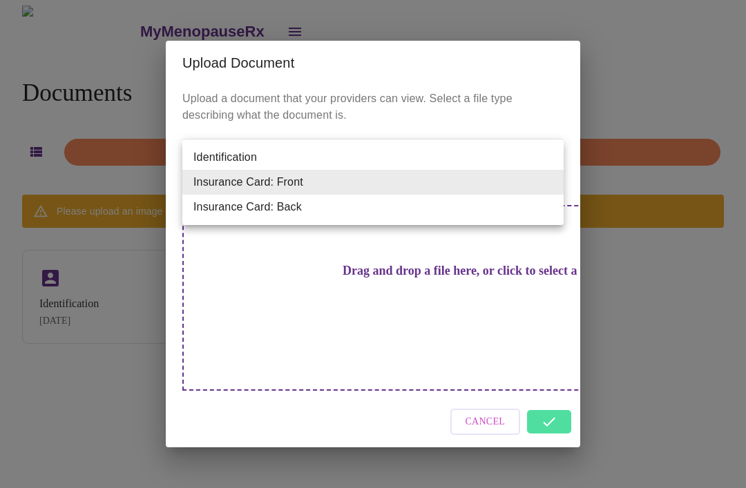
click at [323, 204] on li "Insurance Card: Back" at bounding box center [372, 207] width 381 height 25
type input "Insurance Card: Back"
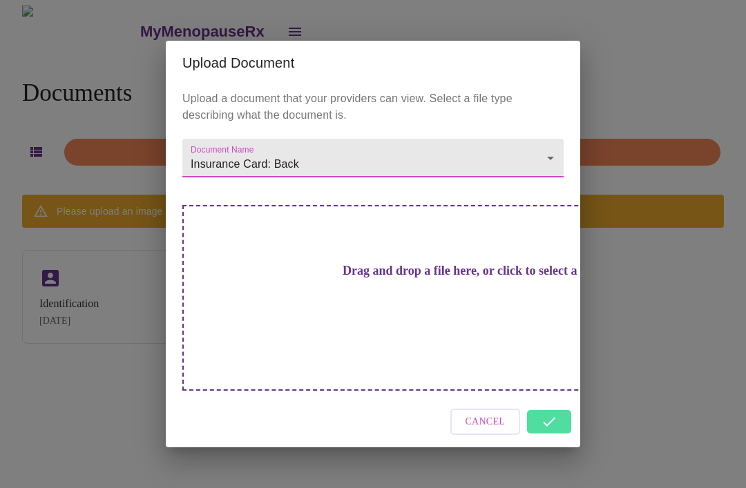
click at [419, 278] on h3 "Drag and drop a file here, or click to select a file" at bounding box center [469, 271] width 381 height 15
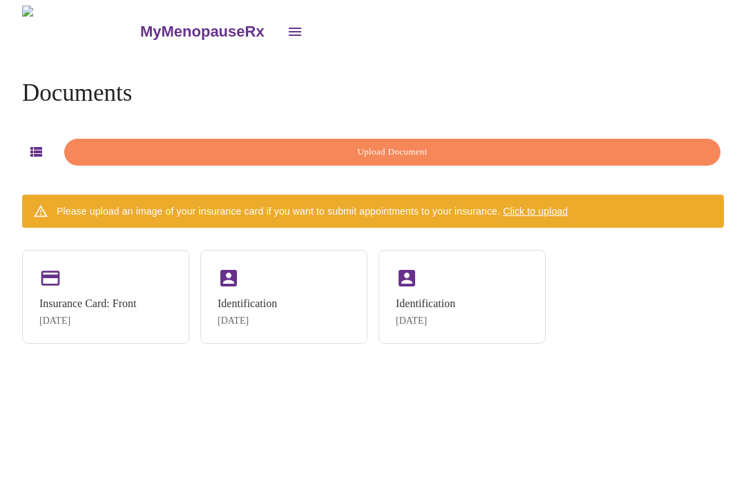
click at [422, 139] on button "Upload Document" at bounding box center [392, 152] width 656 height 27
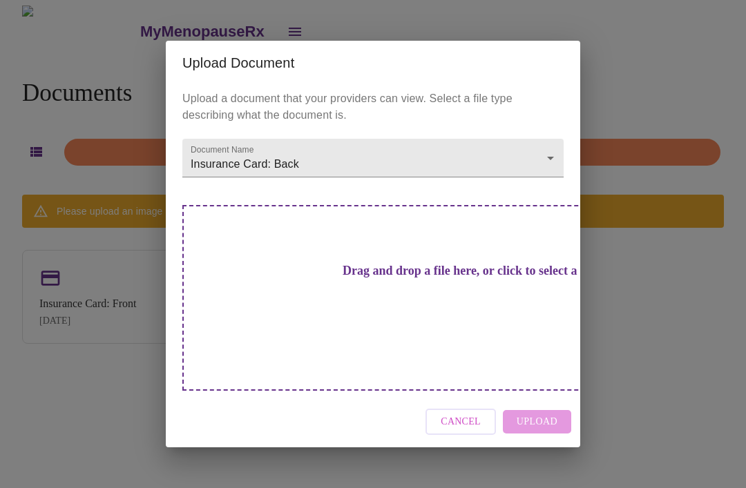
click at [449, 278] on h3 "Drag and drop a file here, or click to select a file" at bounding box center [469, 271] width 381 height 15
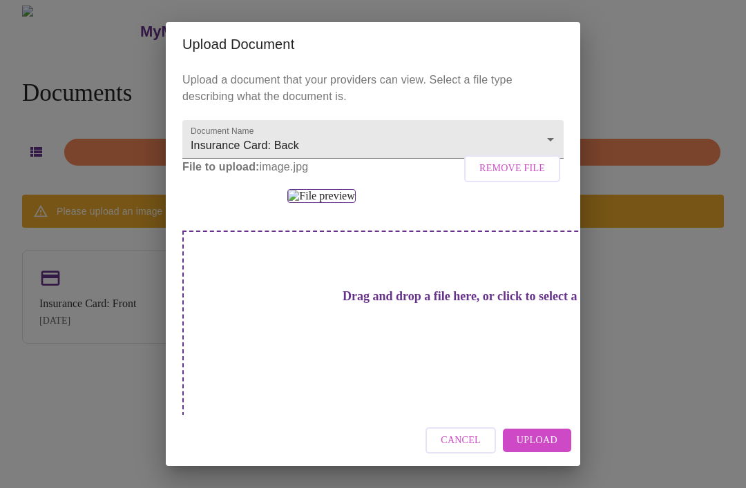
click at [549, 440] on span "Upload" at bounding box center [537, 440] width 41 height 17
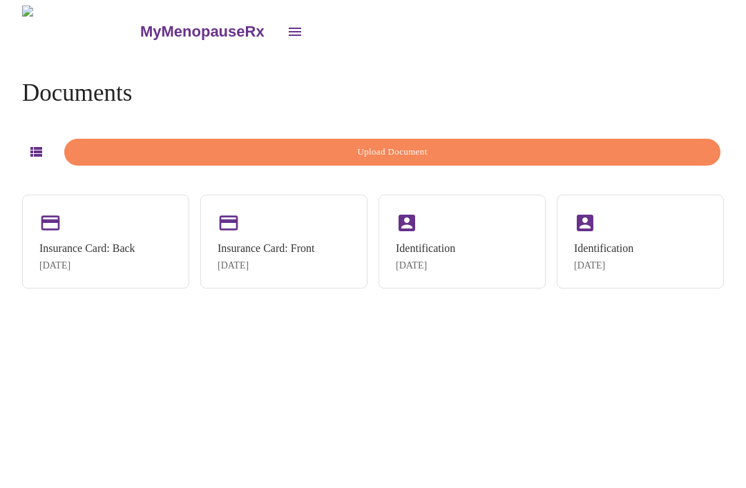
click at [39, 140] on button "button" at bounding box center [36, 152] width 28 height 28
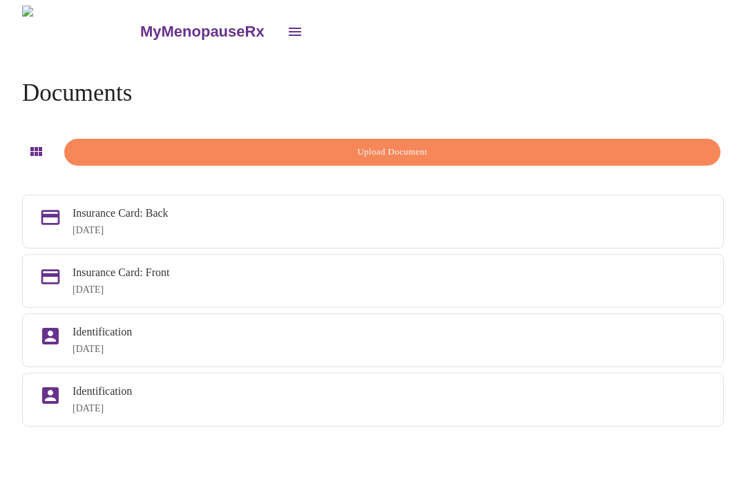
click at [392, 101] on div "Documents Upload Document" at bounding box center [373, 125] width 702 height 93
